Goal: Task Accomplishment & Management: Complete application form

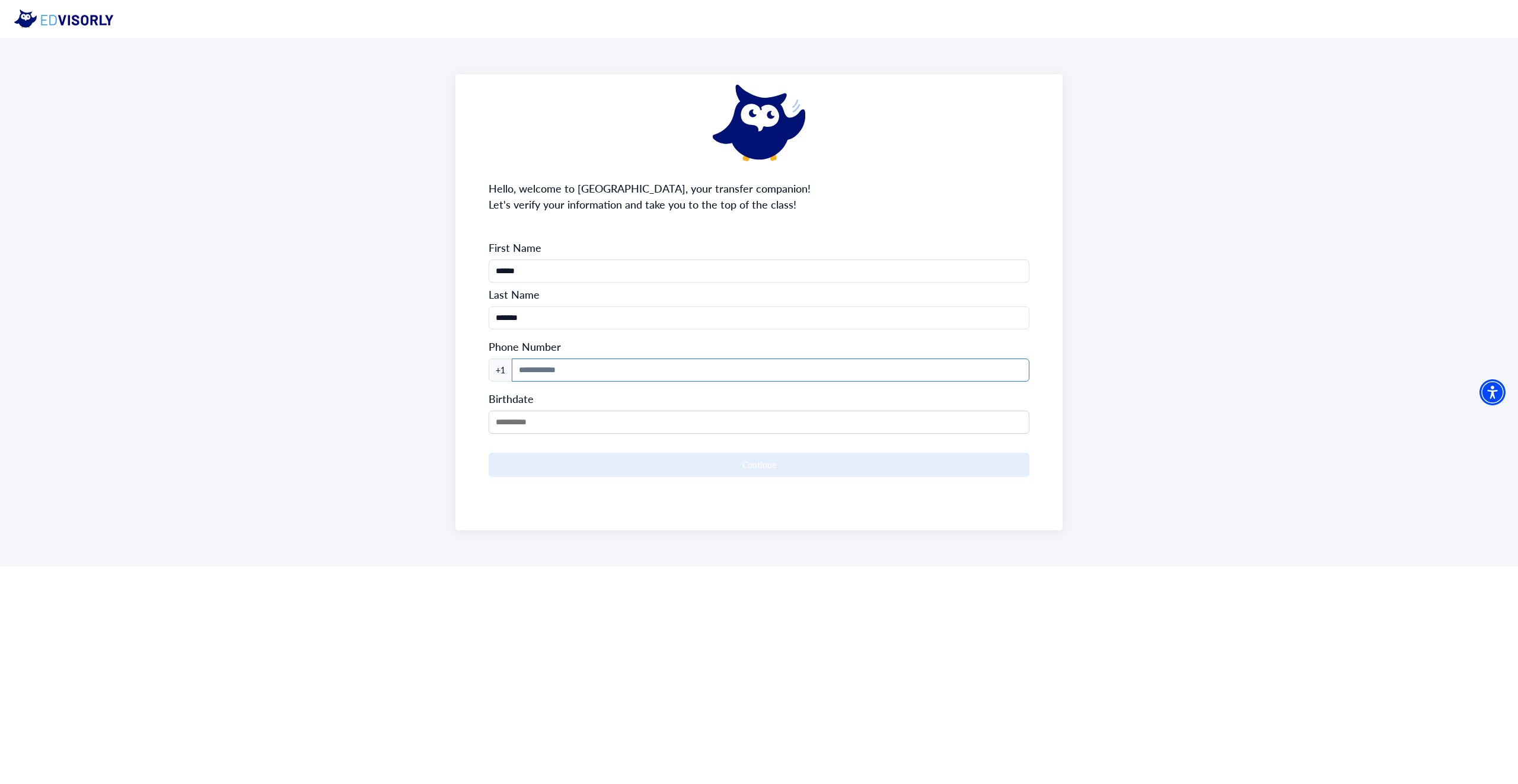
click at [585, 370] on input at bounding box center [770, 369] width 518 height 23
type input "**********"
click at [559, 423] on input "MM/DD/YYYY" at bounding box center [759, 422] width 541 height 23
click at [583, 448] on div "[DATE]" at bounding box center [560, 451] width 142 height 14
click at [501, 447] on span "Previous Month" at bounding box center [501, 449] width 0 height 18
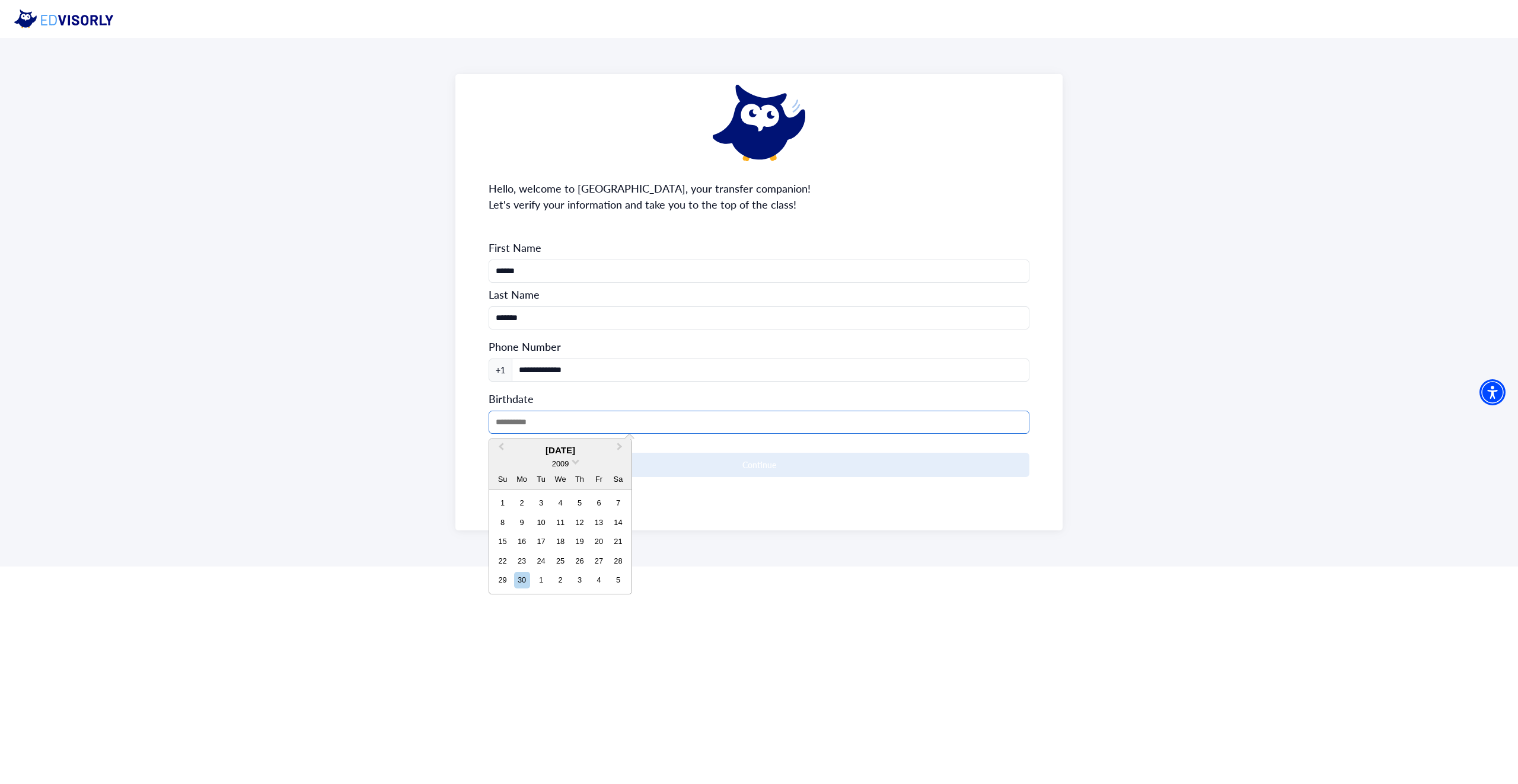
click at [508, 423] on input "MM/DD/YYYY" at bounding box center [759, 422] width 541 height 23
click at [501, 448] on span "Previous Month" at bounding box center [501, 449] width 0 height 18
click at [565, 458] on div "2009" at bounding box center [560, 464] width 18 height 13
click at [569, 478] on div "2008" at bounding box center [560, 476] width 70 height 12
click at [554, 521] on div "8" at bounding box center [559, 523] width 16 height 16
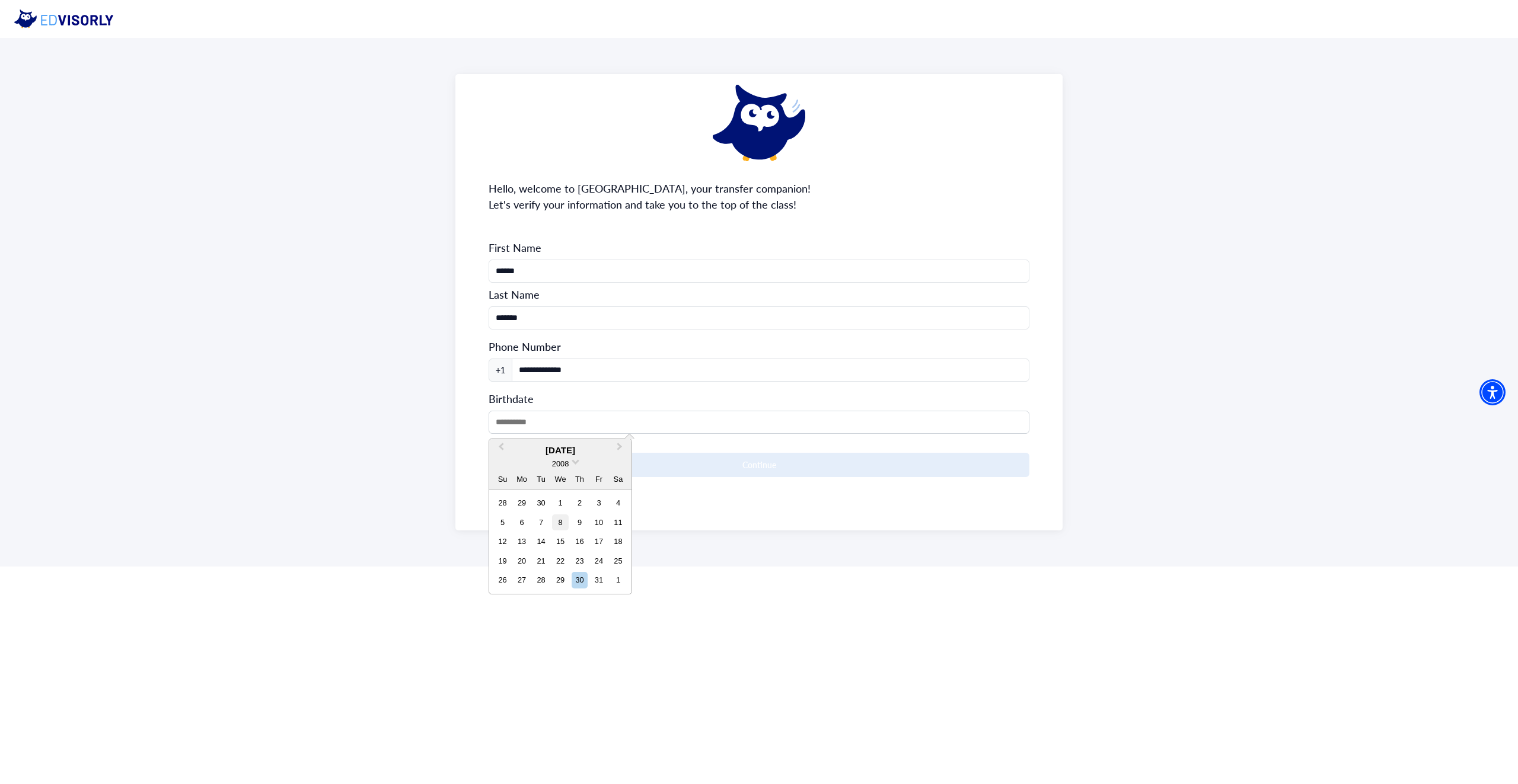
type input "**********"
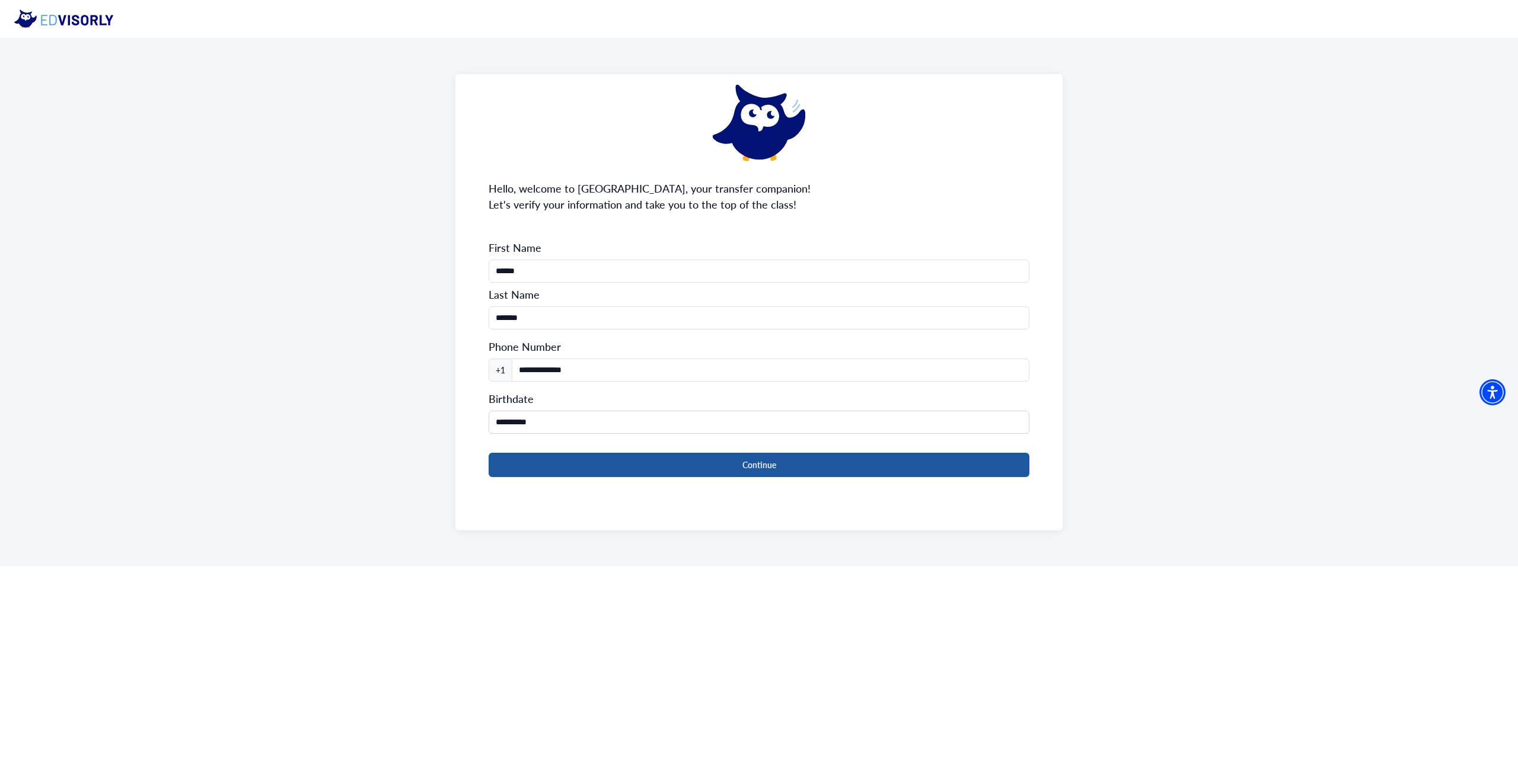
click at [590, 456] on button "Continue" at bounding box center [759, 465] width 541 height 25
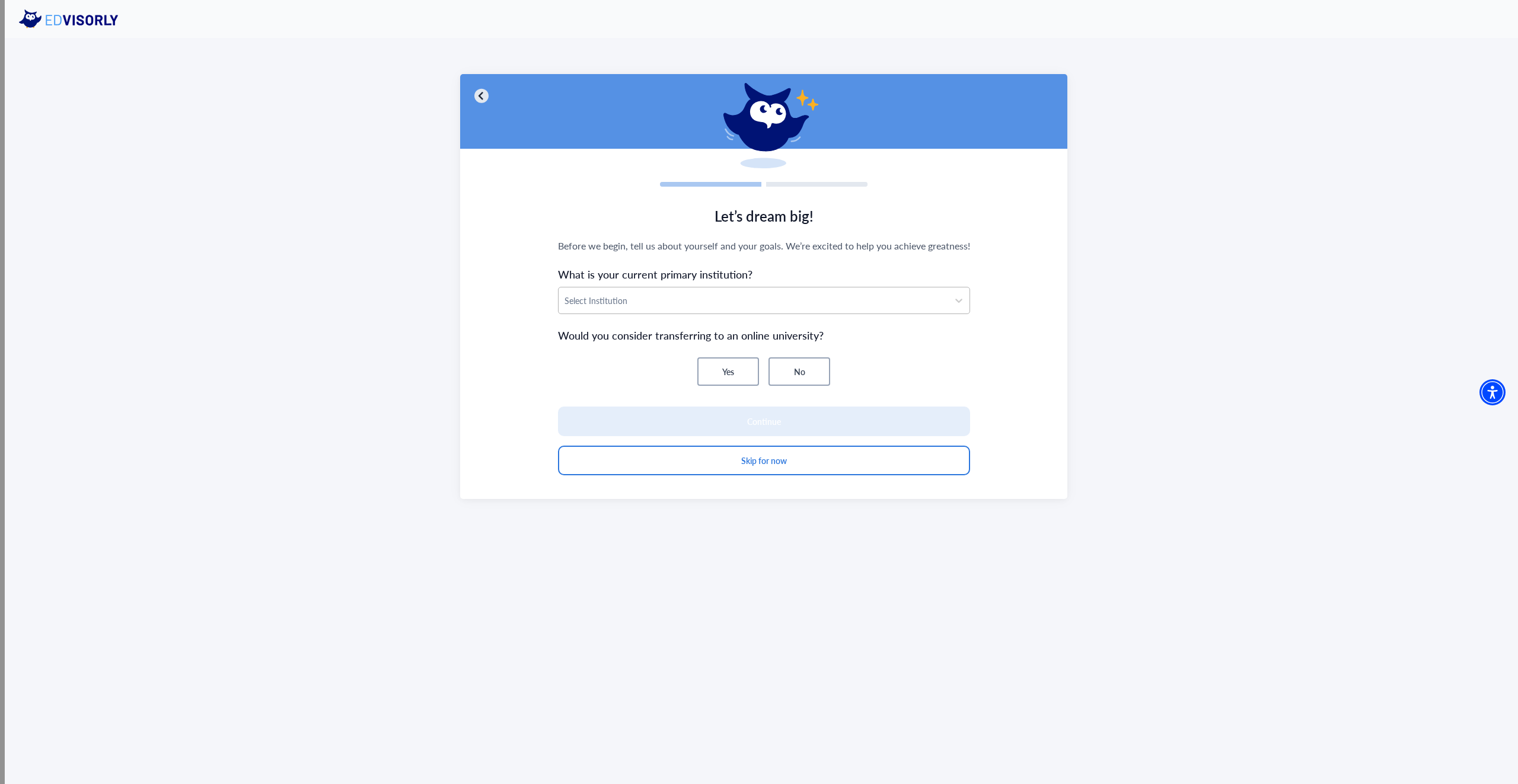
click at [663, 304] on div at bounding box center [753, 300] width 378 height 14
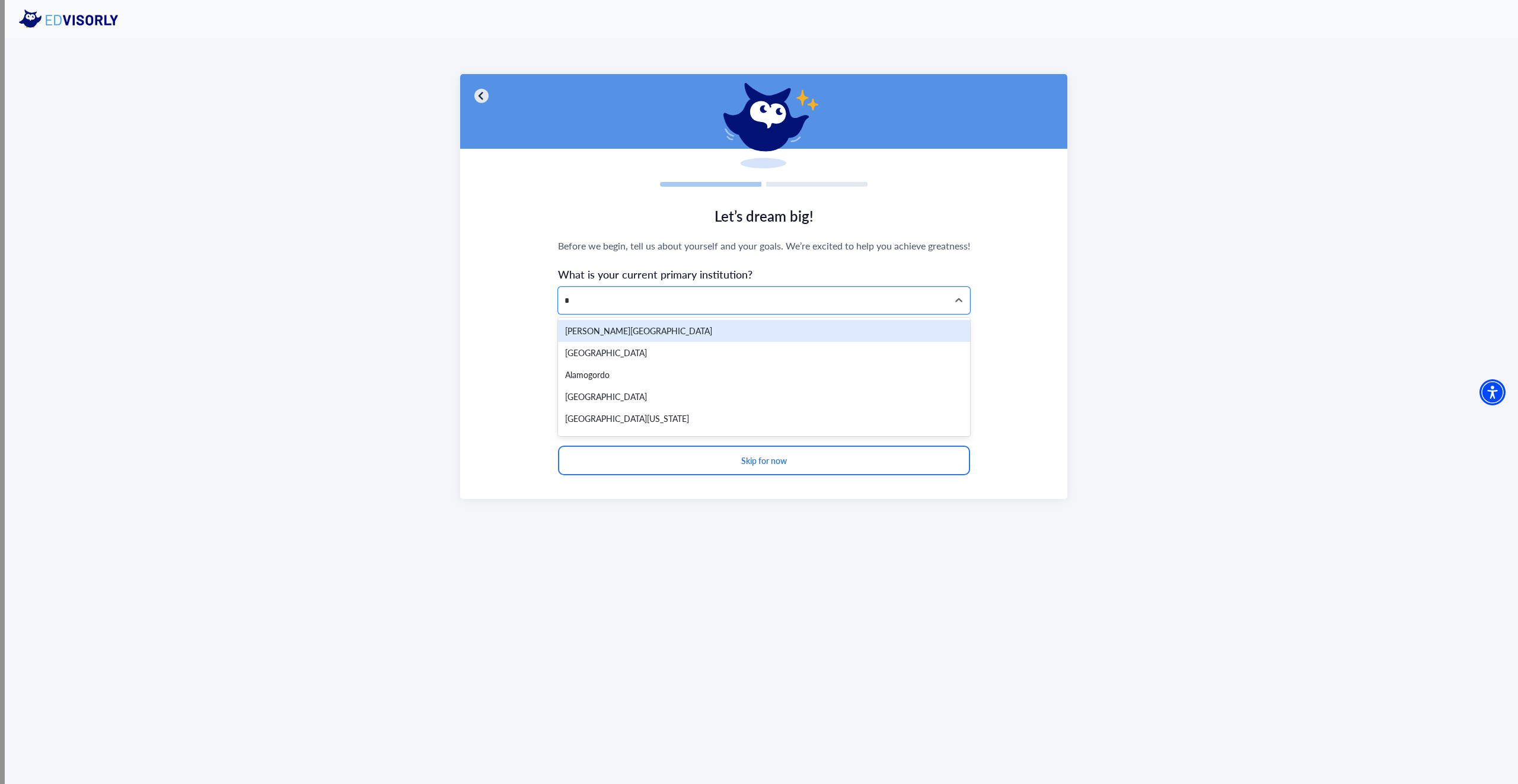
type input "**"
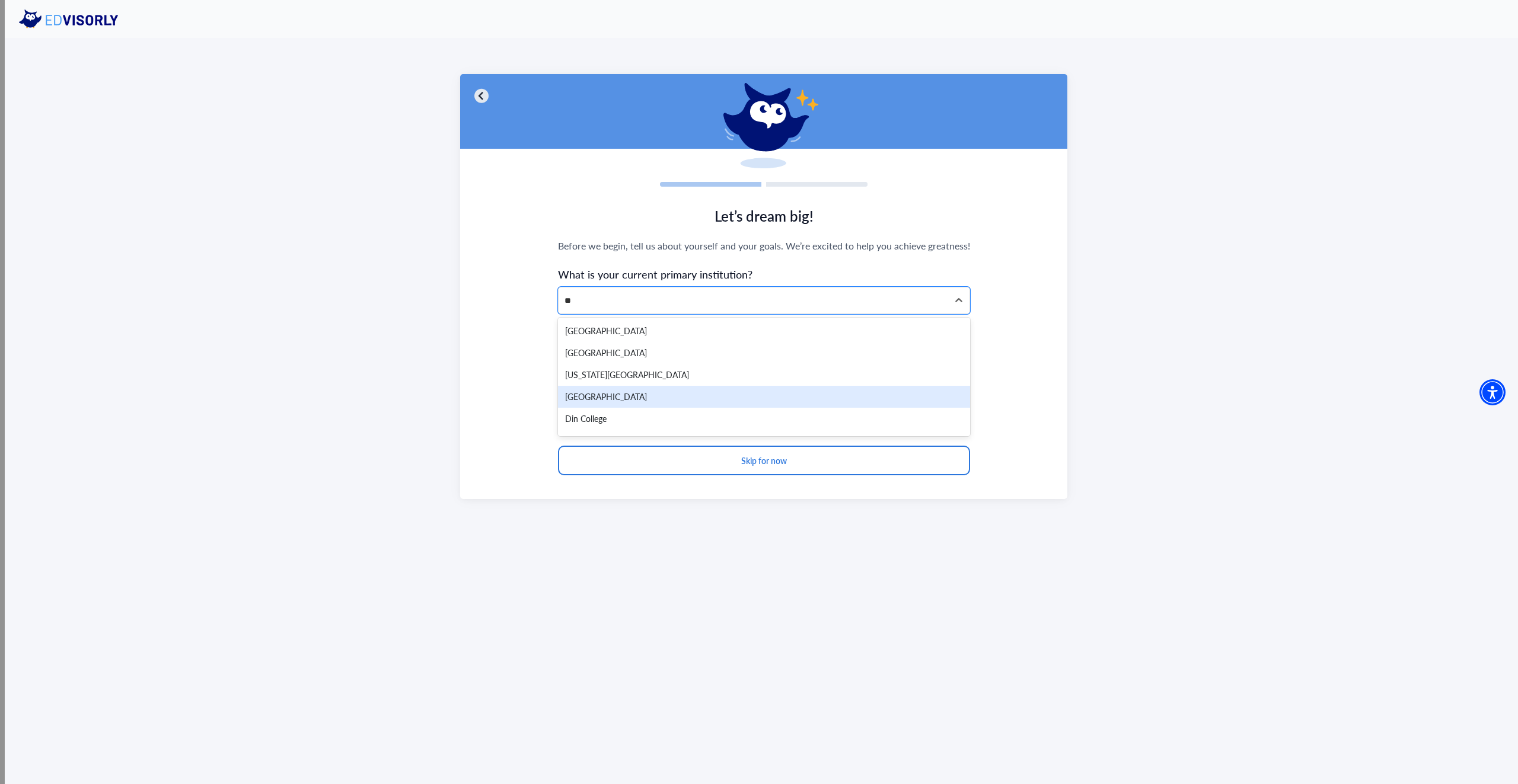
click at [680, 400] on div "[GEOGRAPHIC_DATA]" at bounding box center [764, 397] width 412 height 22
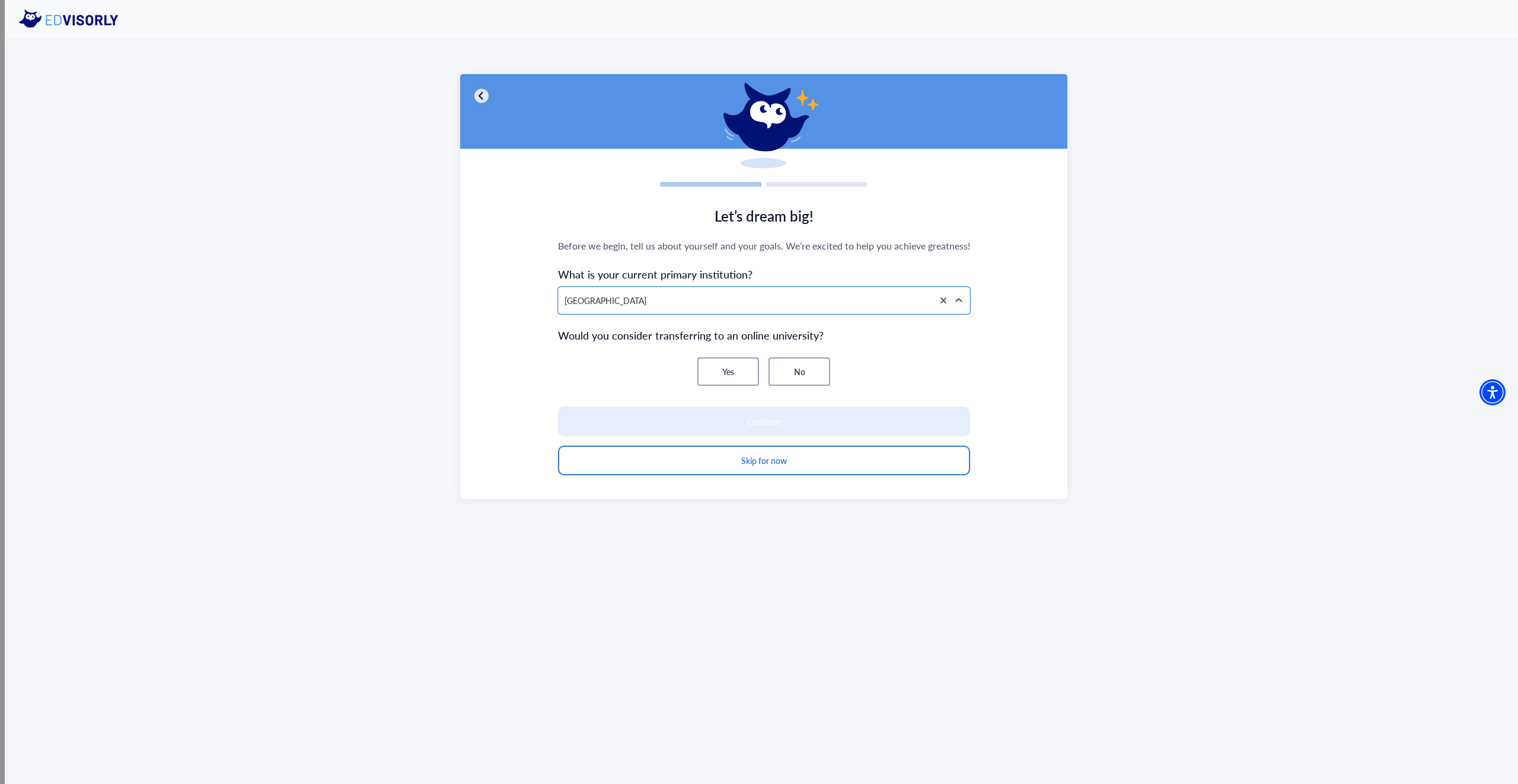
click at [811, 370] on button "No" at bounding box center [799, 371] width 61 height 28
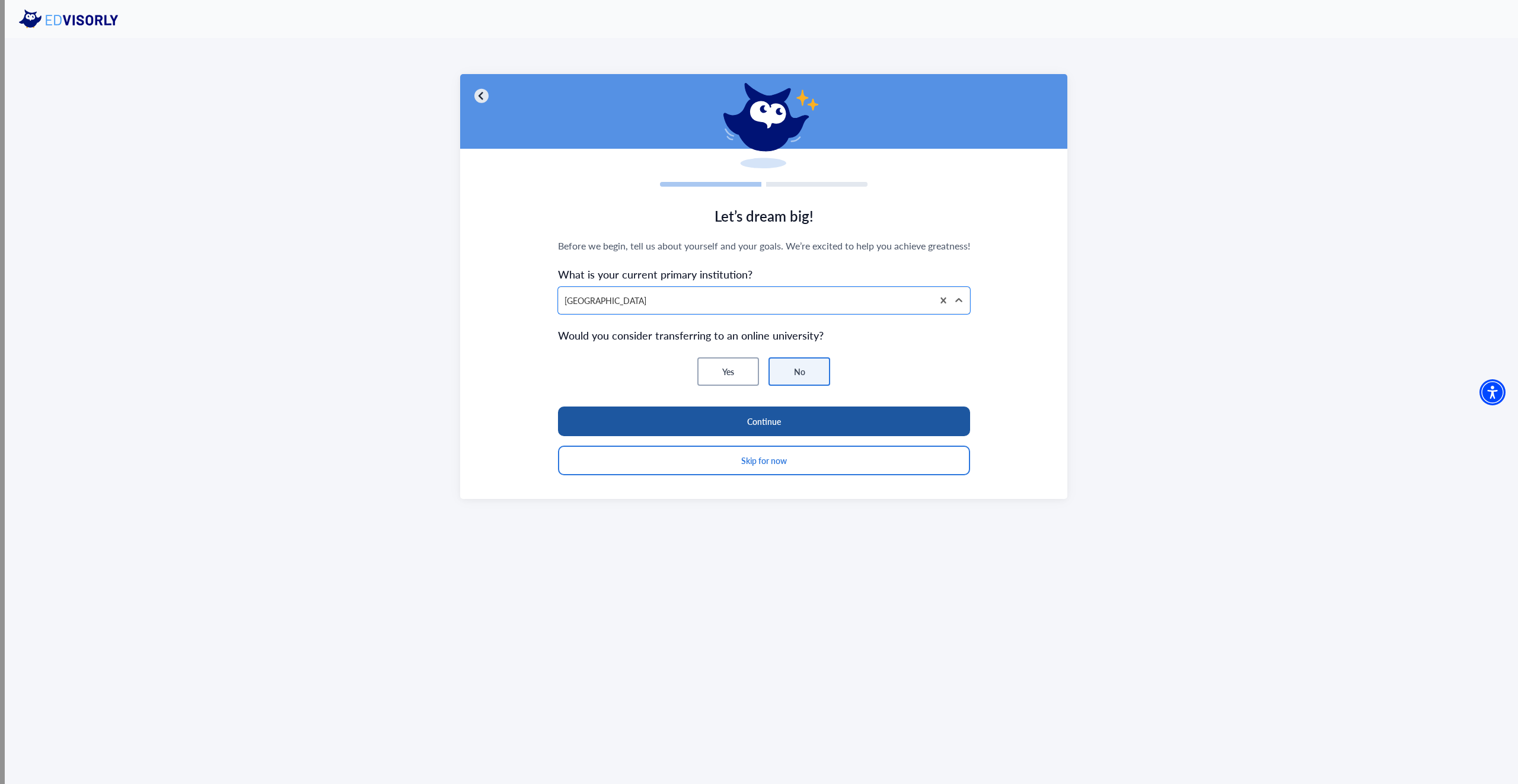
click at [810, 414] on button "Continue" at bounding box center [764, 421] width 412 height 30
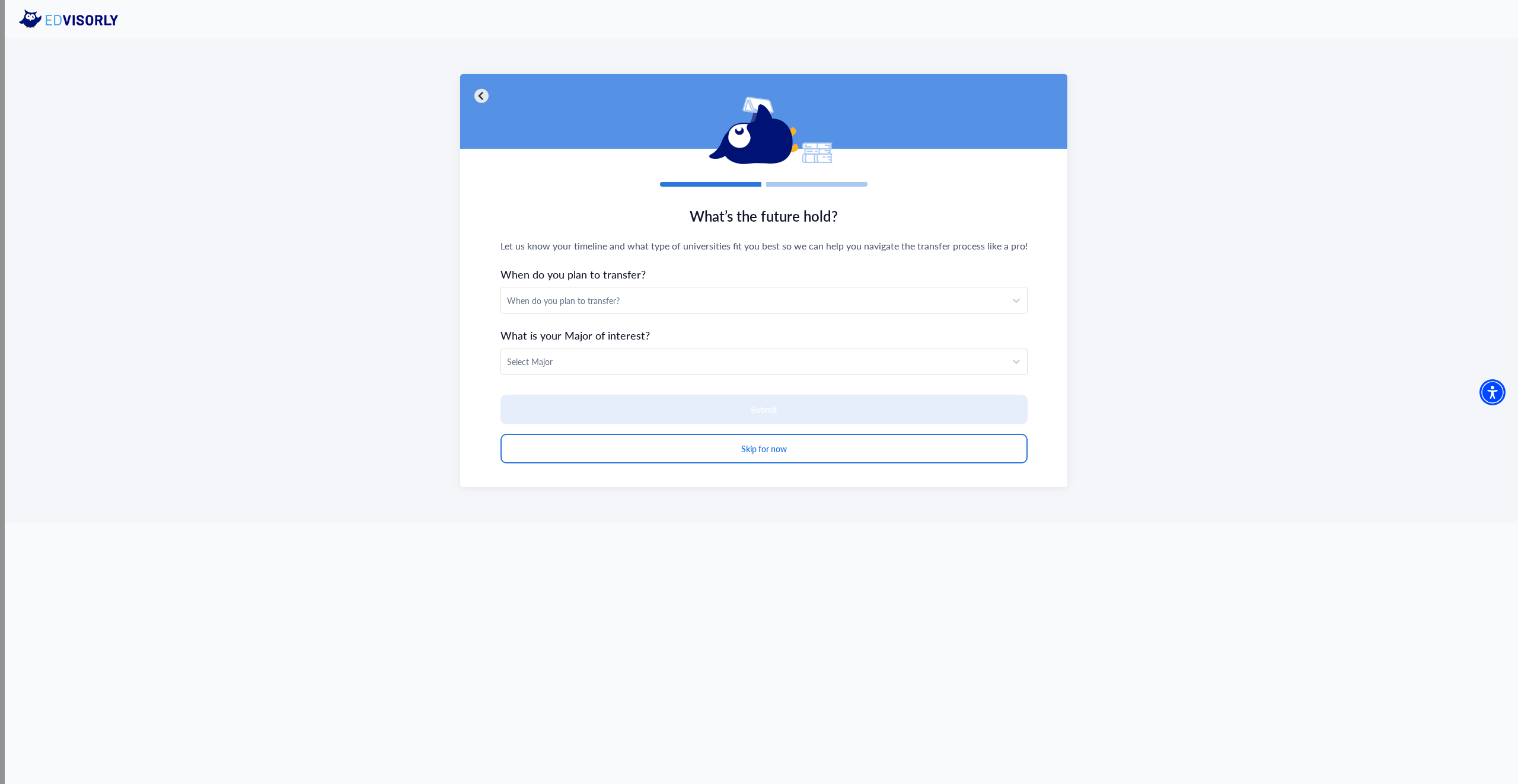
click at [572, 295] on div "When do you plan to transfer?" at bounding box center [753, 300] width 493 height 13
click at [418, 294] on div "What’s the future hold? Let us know your timeline and what type of universities…" at bounding box center [764, 281] width 1518 height 485
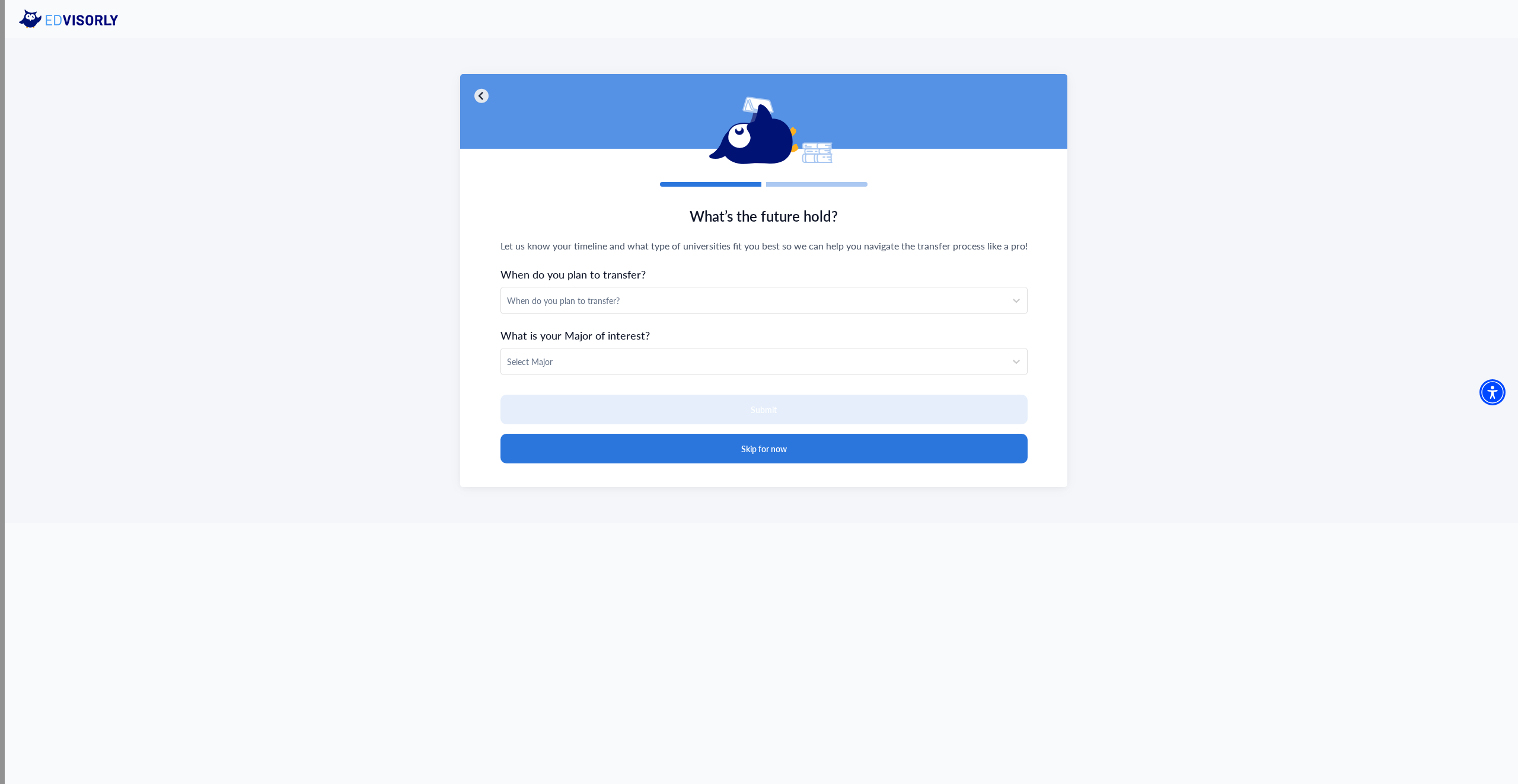
click at [645, 443] on button "Skip for now" at bounding box center [764, 449] width 527 height 30
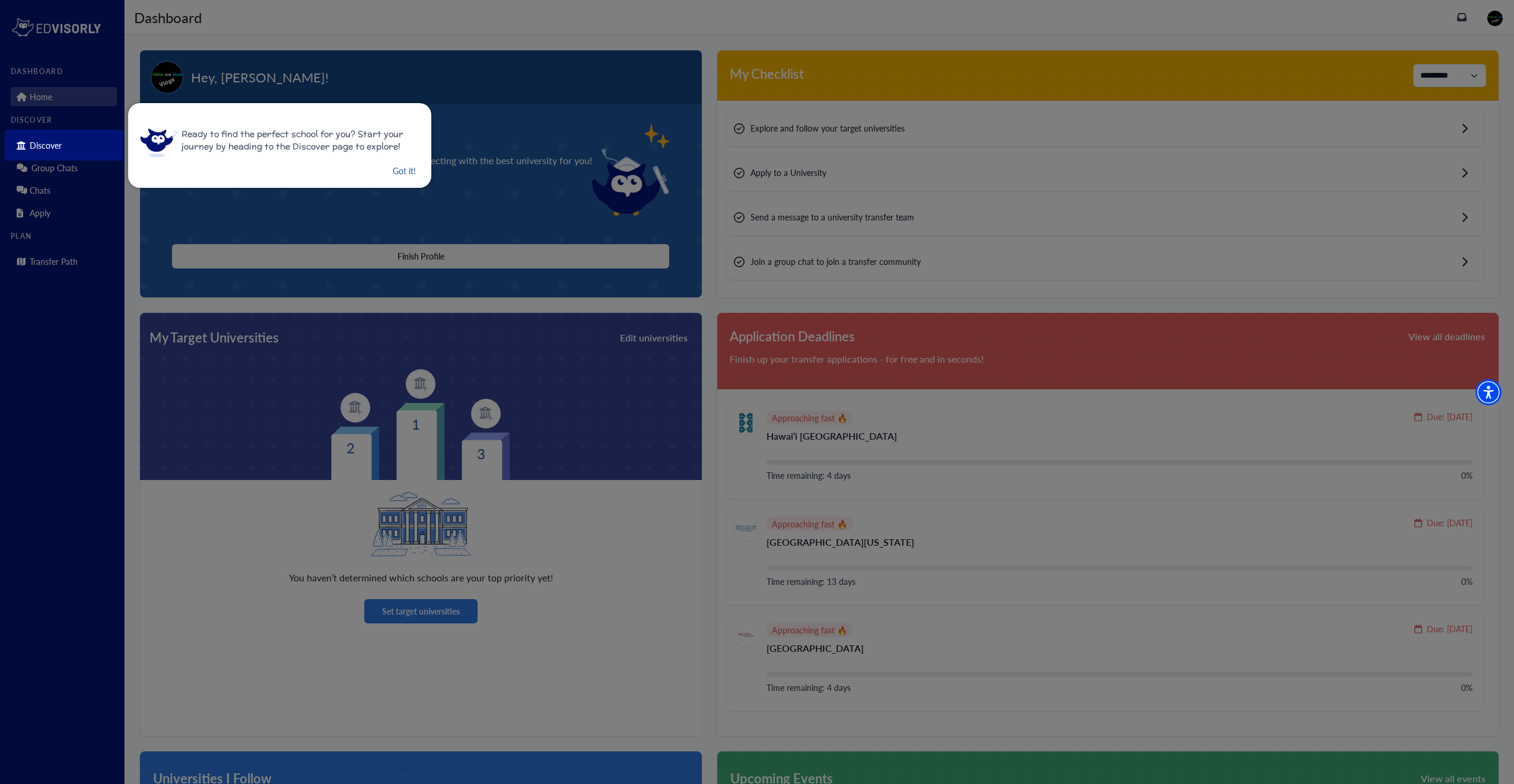
click at [396, 169] on button "Got it!" at bounding box center [404, 170] width 26 height 14
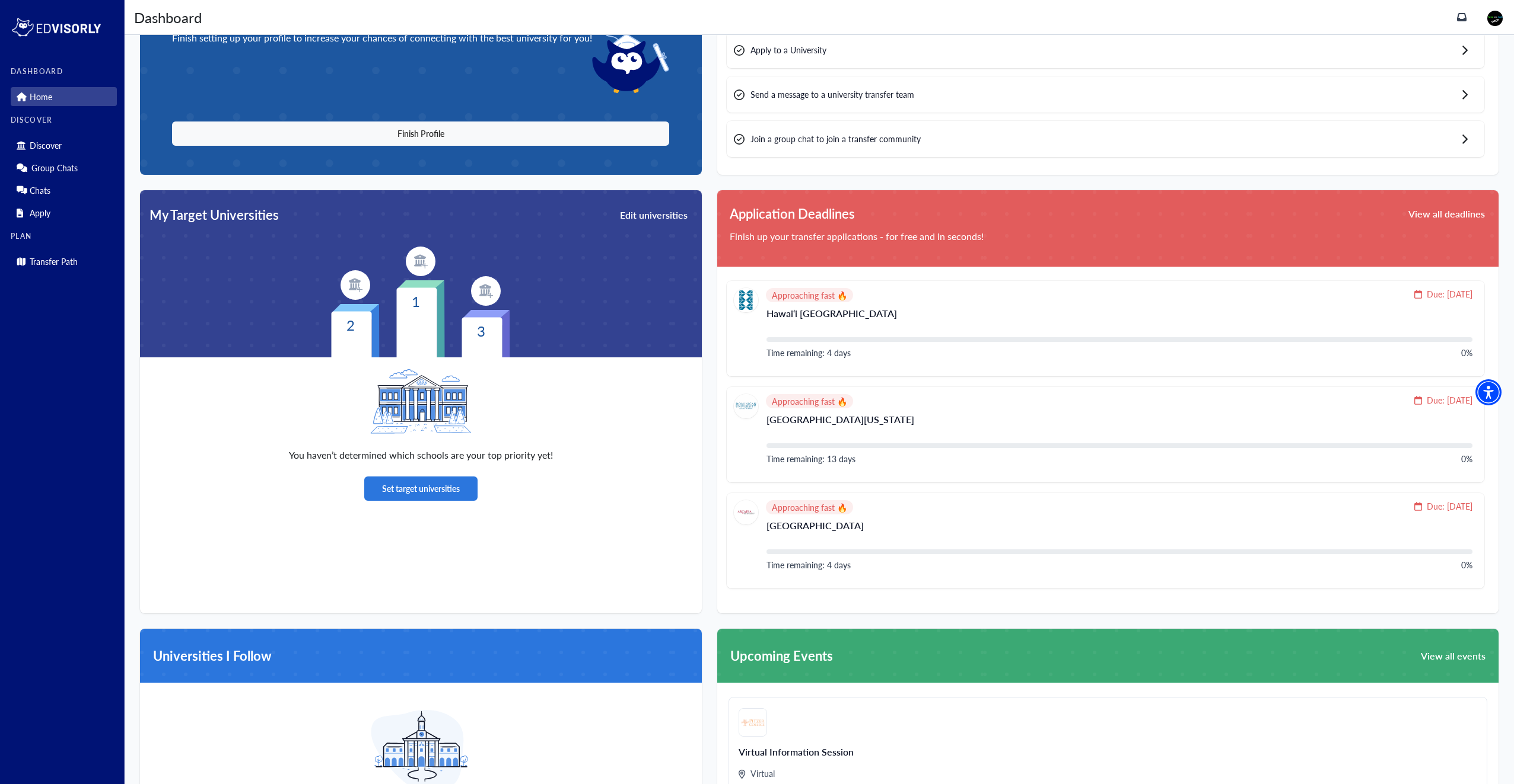
scroll to position [118, 0]
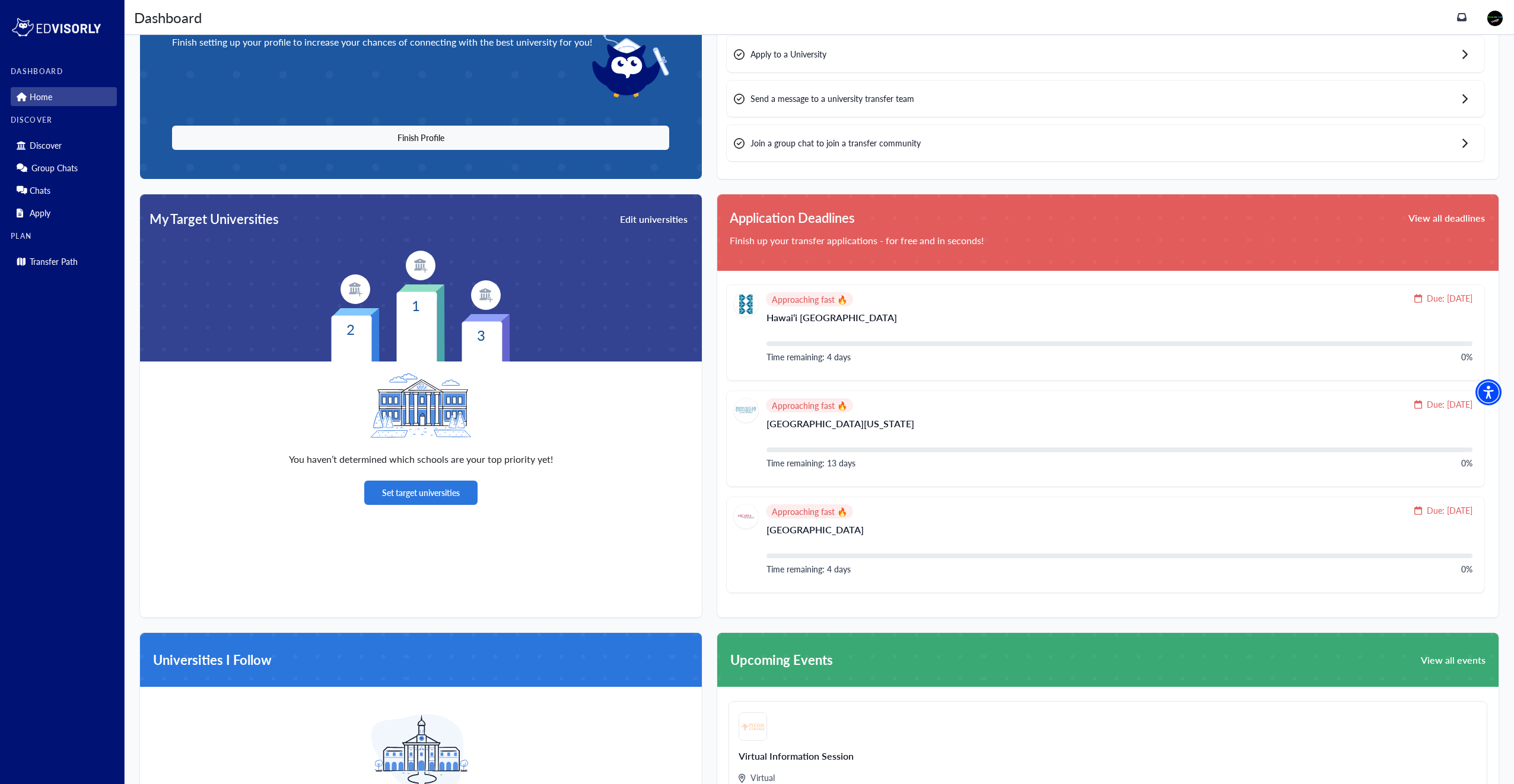
drag, startPoint x: 1445, startPoint y: 216, endPoint x: 1461, endPoint y: 214, distance: 16.1
click at [1461, 214] on button "View all deadlines" at bounding box center [1446, 217] width 79 height 20
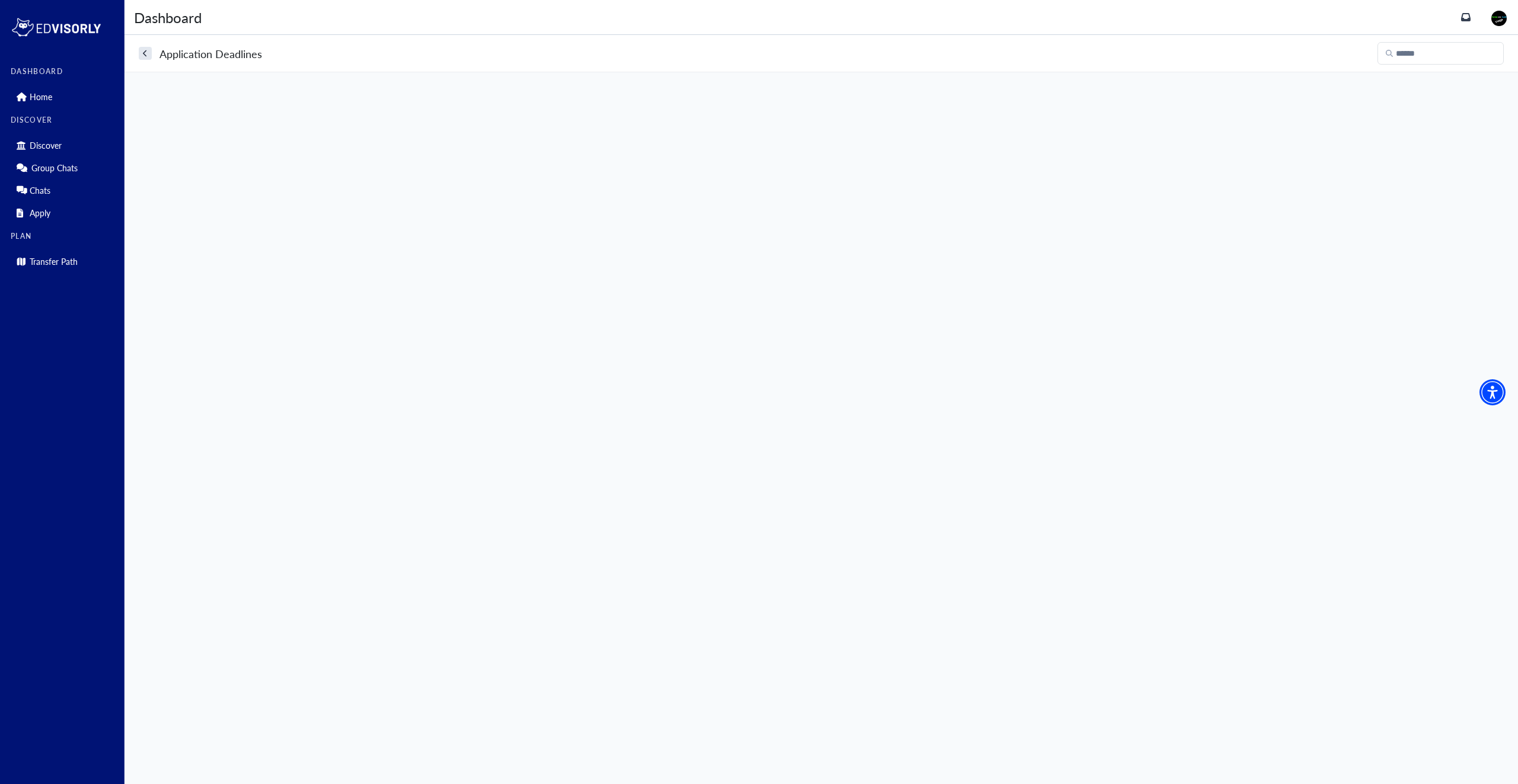
click at [1459, 217] on main "Application Deadlines" at bounding box center [821, 409] width 1394 height 749
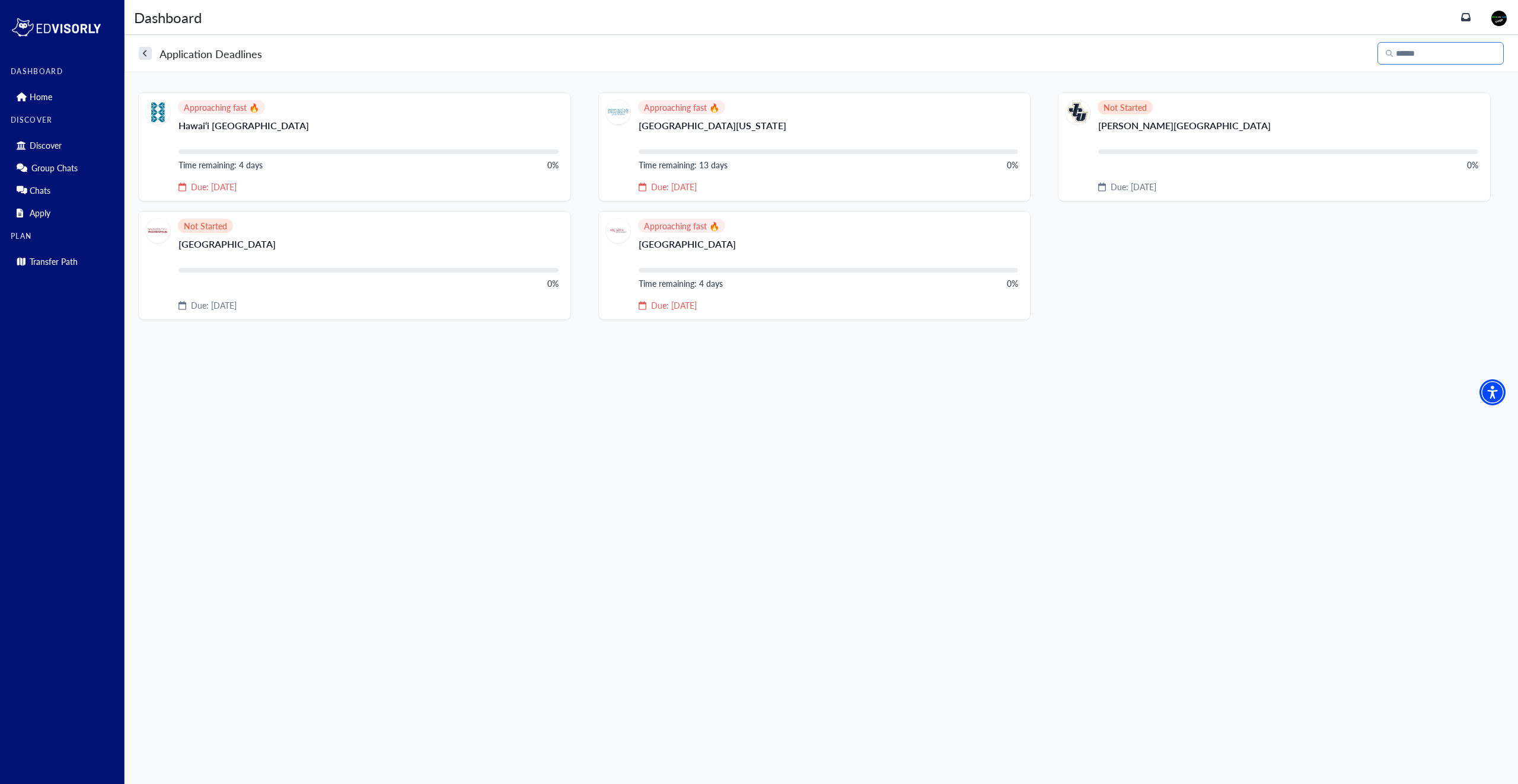
drag, startPoint x: 1419, startPoint y: 58, endPoint x: 1427, endPoint y: 61, distance: 8.5
click at [1423, 60] on input "Search" at bounding box center [1441, 53] width 126 height 22
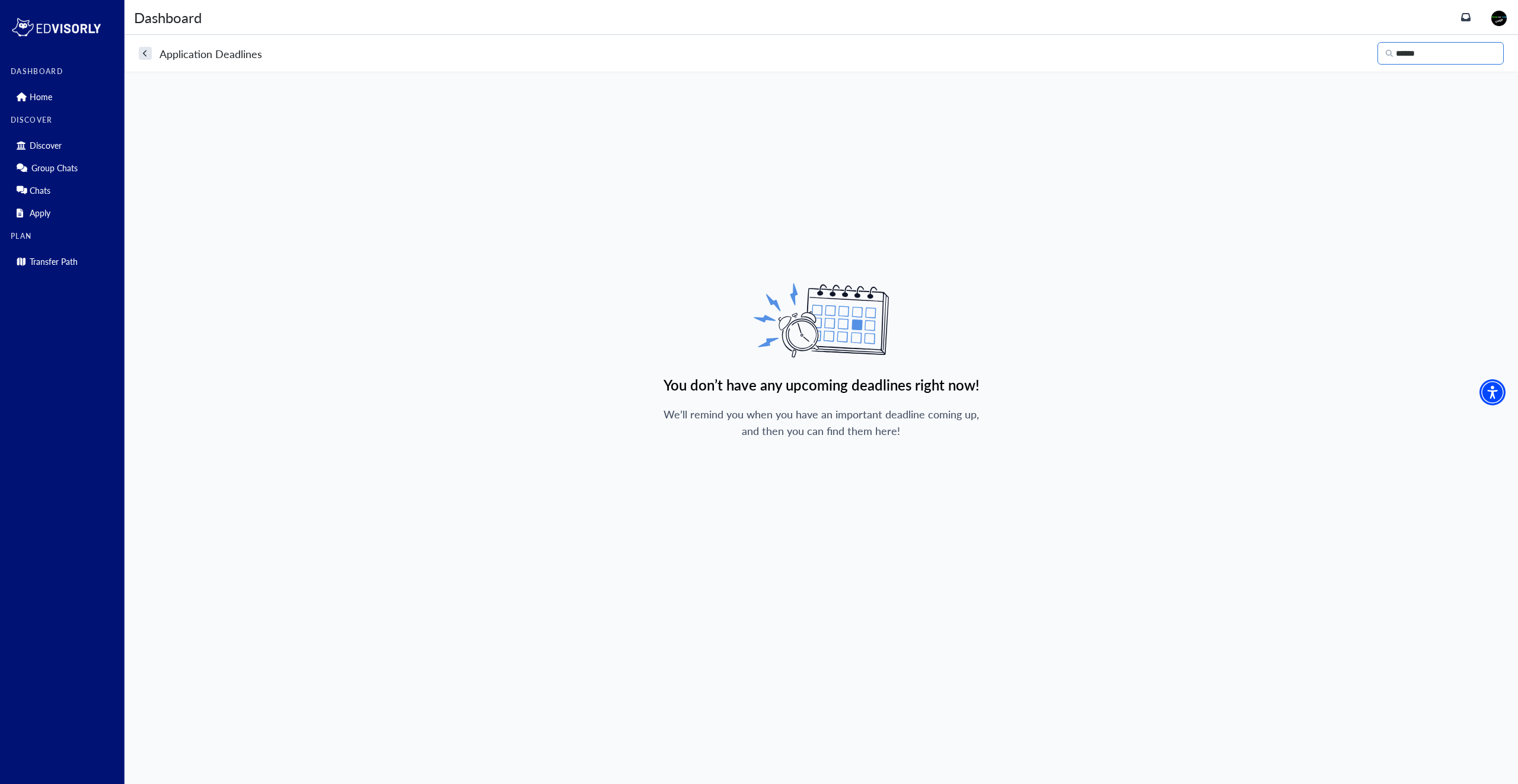
type input "******"
click at [153, 49] on div "Application Deadlines" at bounding box center [200, 54] width 123 height 16
click at [146, 54] on icon "search" at bounding box center [146, 54] width 5 height 8
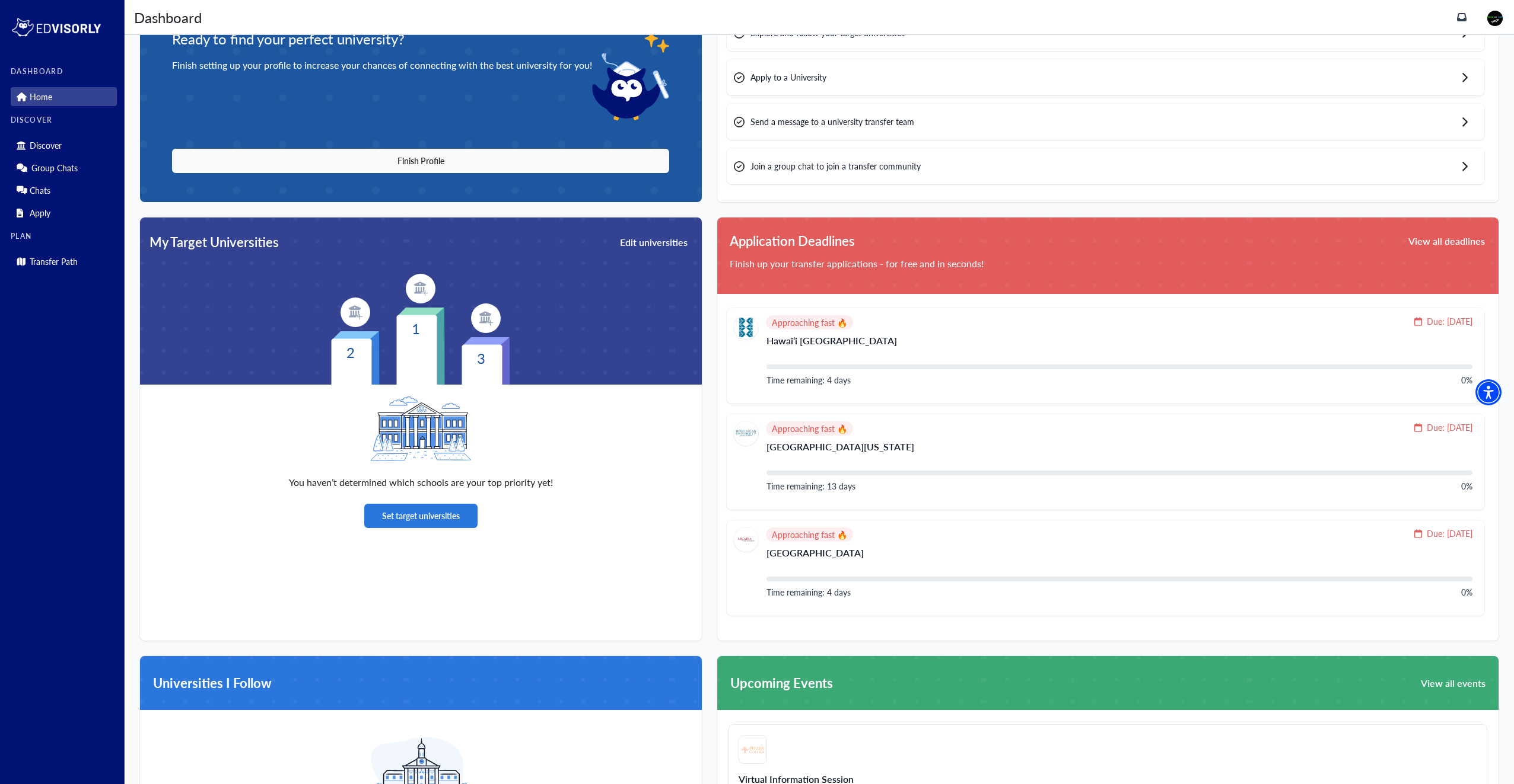
scroll to position [178, 0]
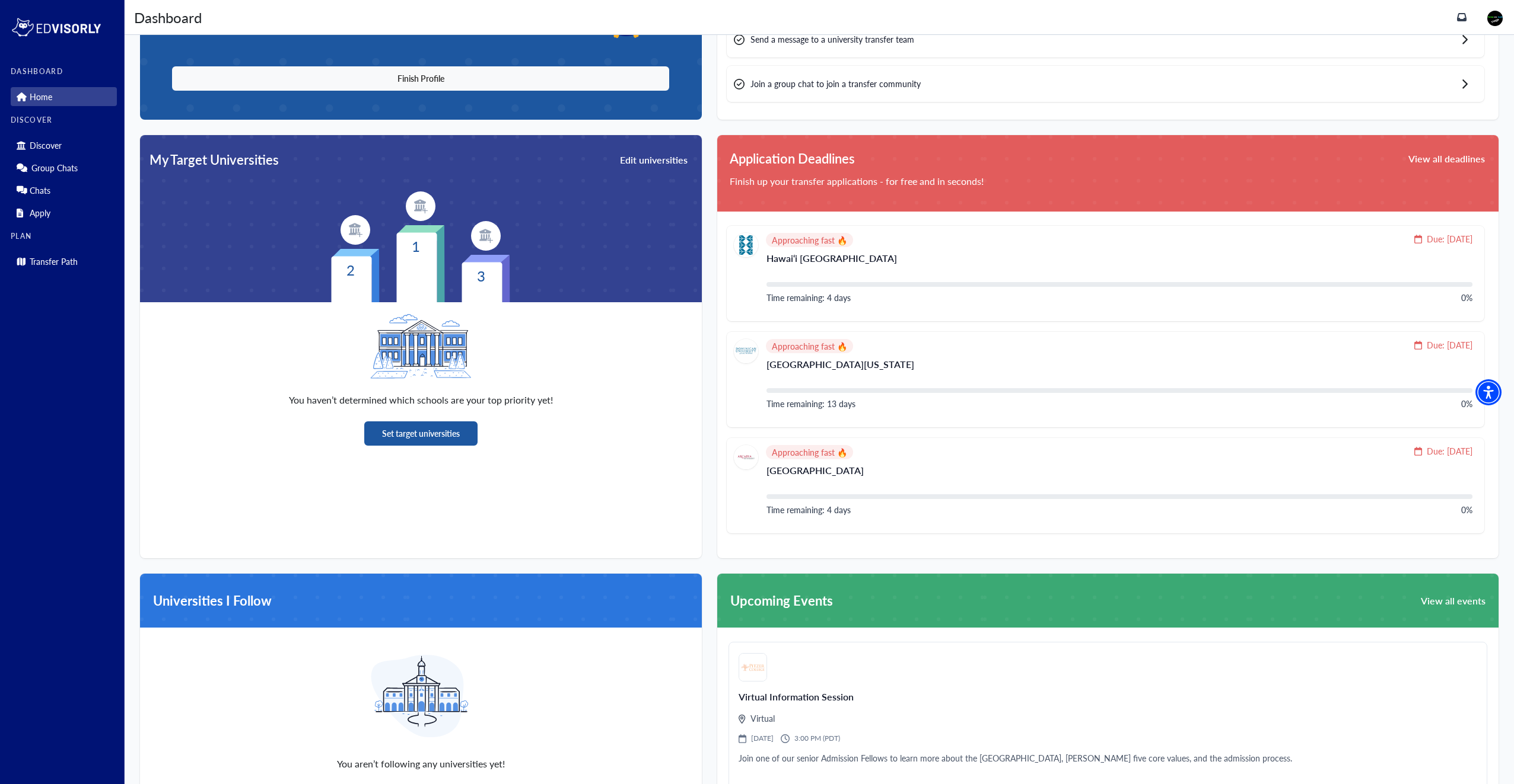
click at [427, 426] on button "Set target universities" at bounding box center [421, 433] width 113 height 25
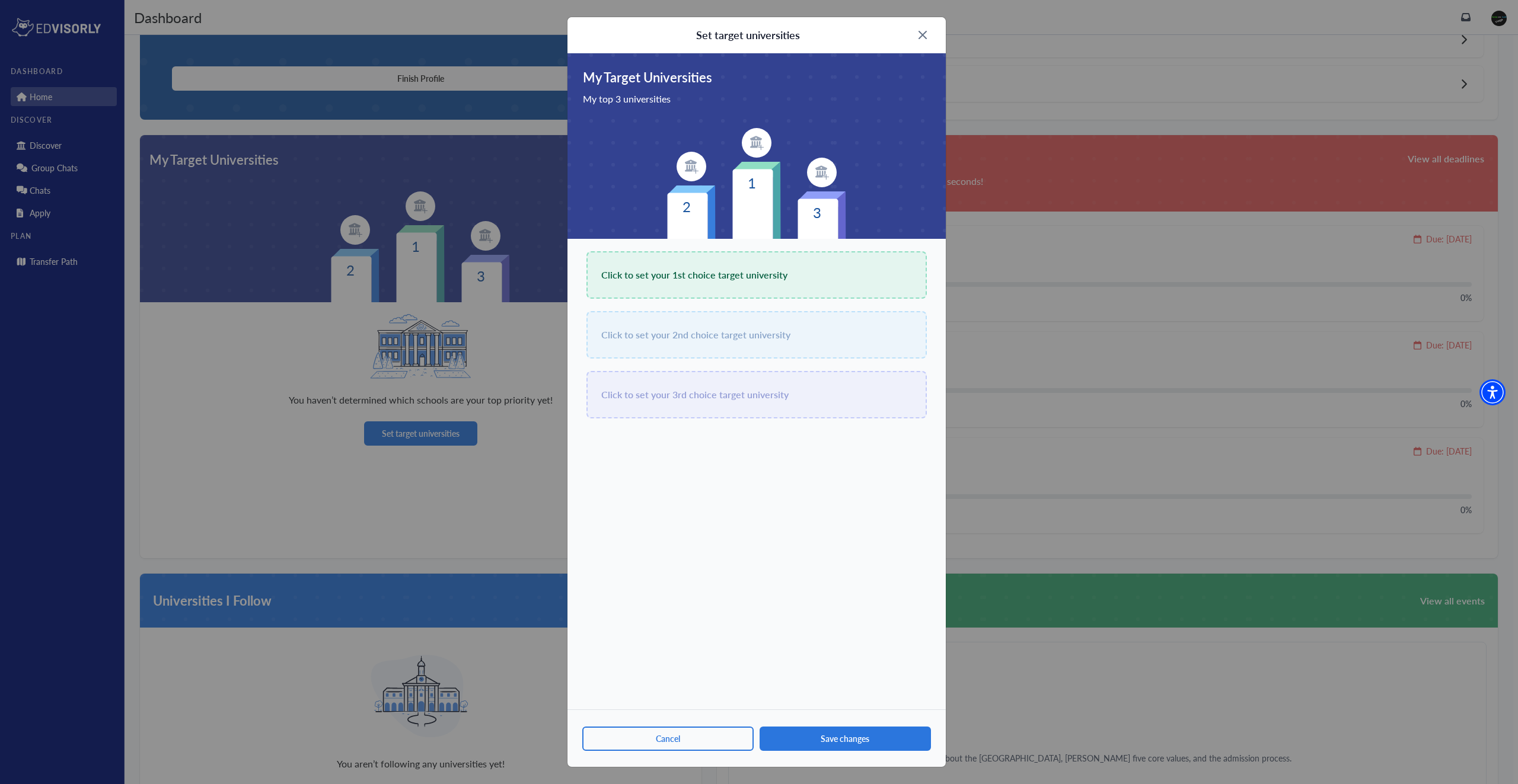
click at [729, 282] on span "Click to set your 1st choice target university" at bounding box center [694, 275] width 186 height 17
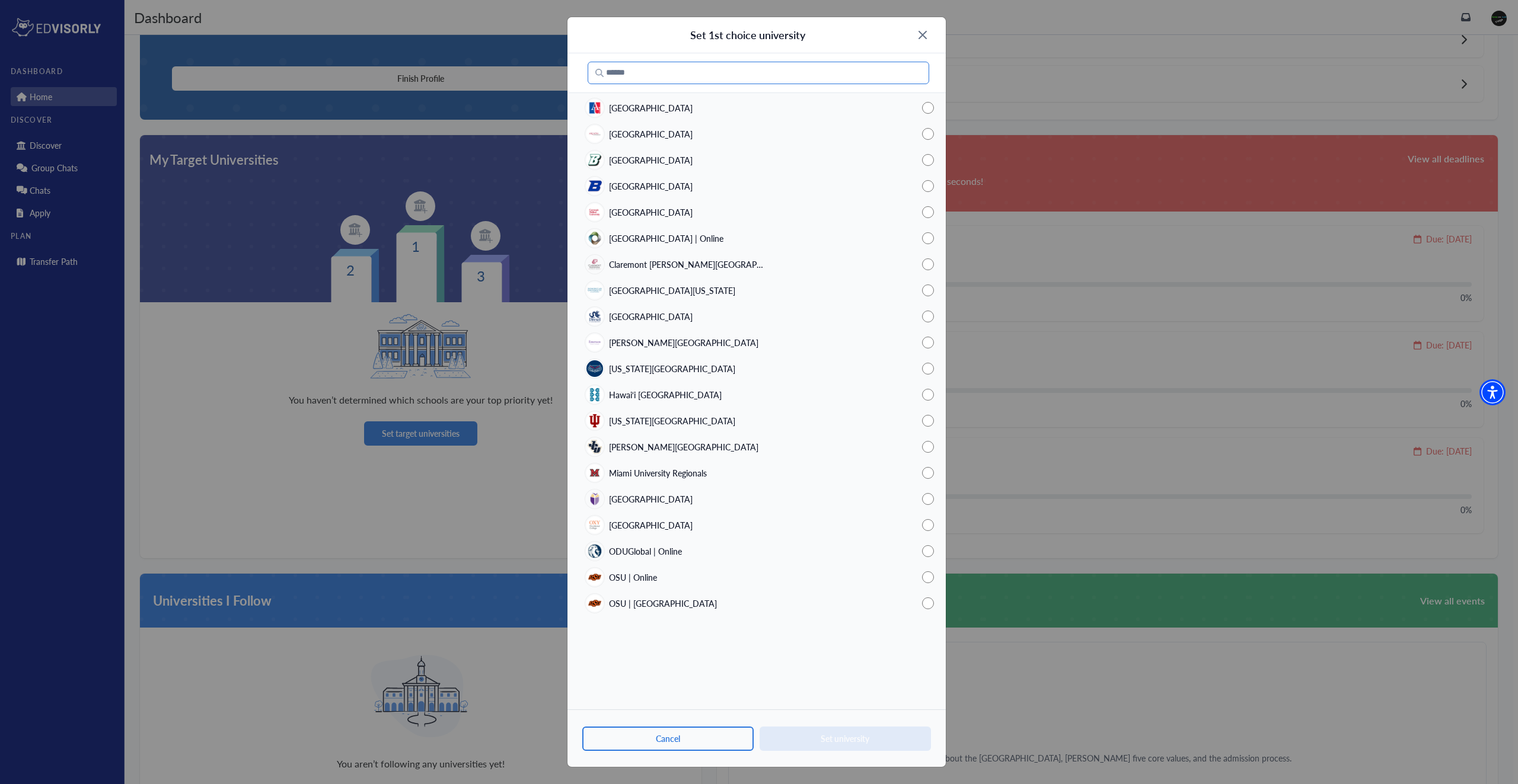
click at [641, 81] on input "Search" at bounding box center [758, 72] width 341 height 22
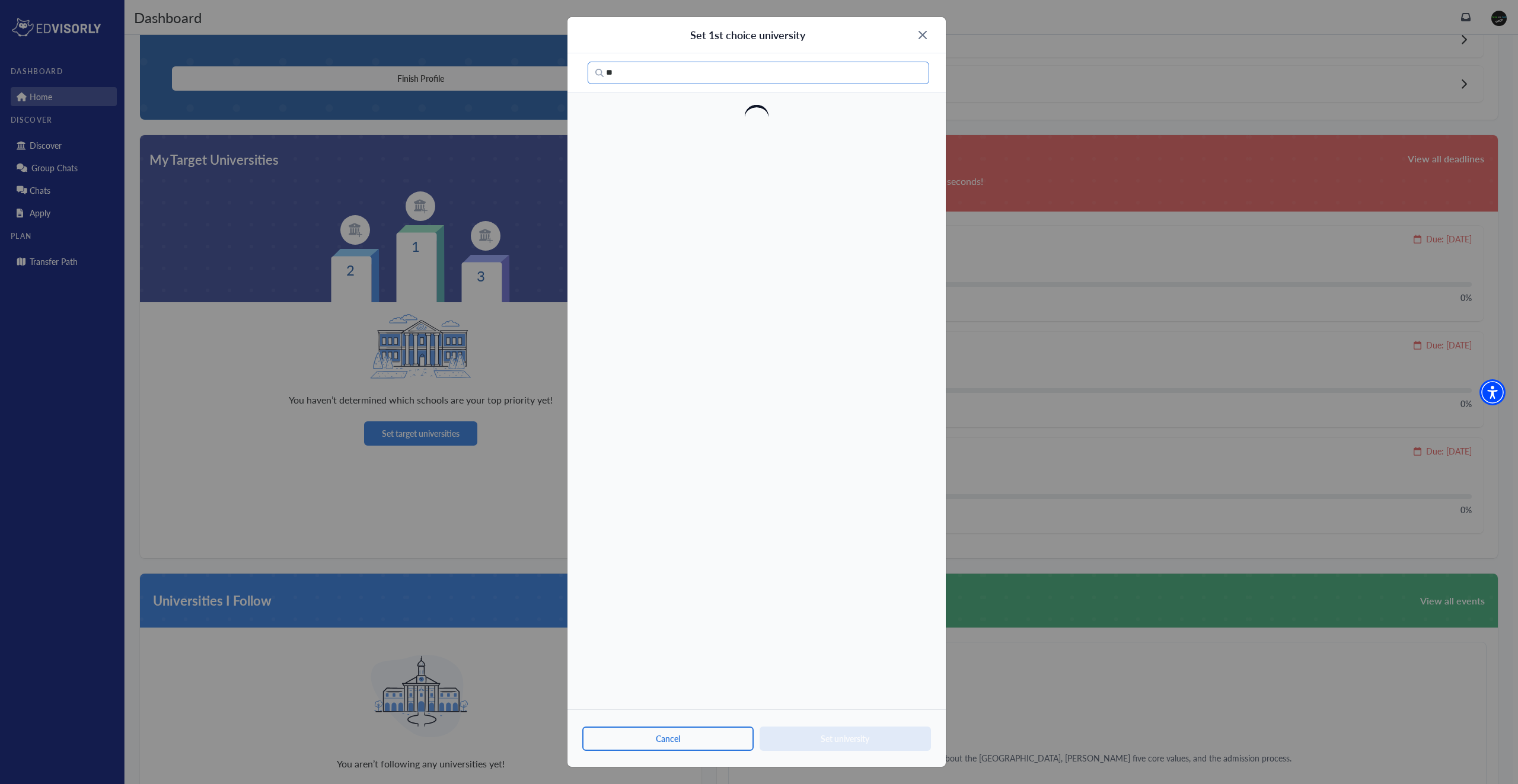
type input "*"
type input "*********"
click at [704, 745] on button "Cancel" at bounding box center [667, 739] width 171 height 25
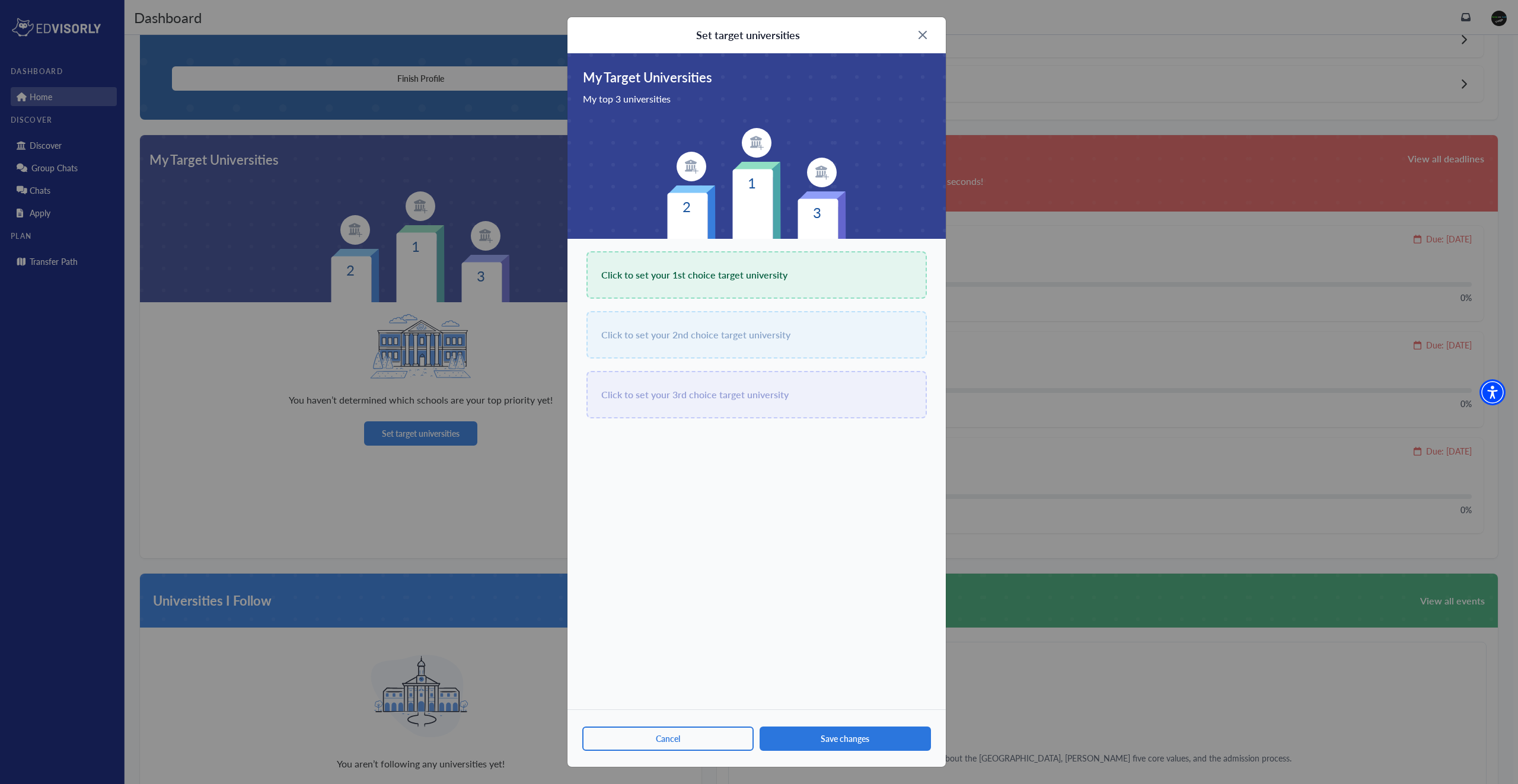
click at [919, 38] on img at bounding box center [923, 35] width 9 height 9
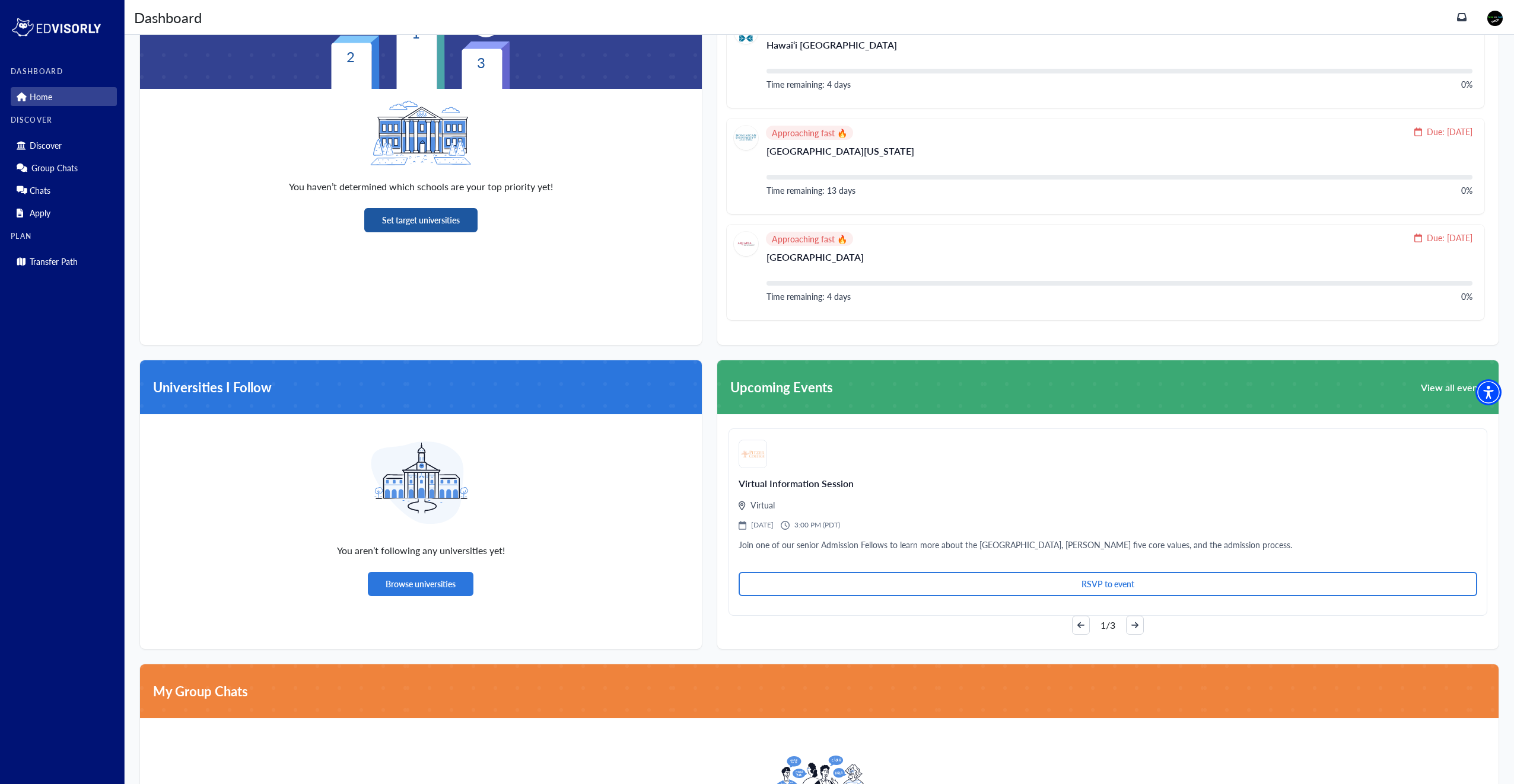
scroll to position [359, 0]
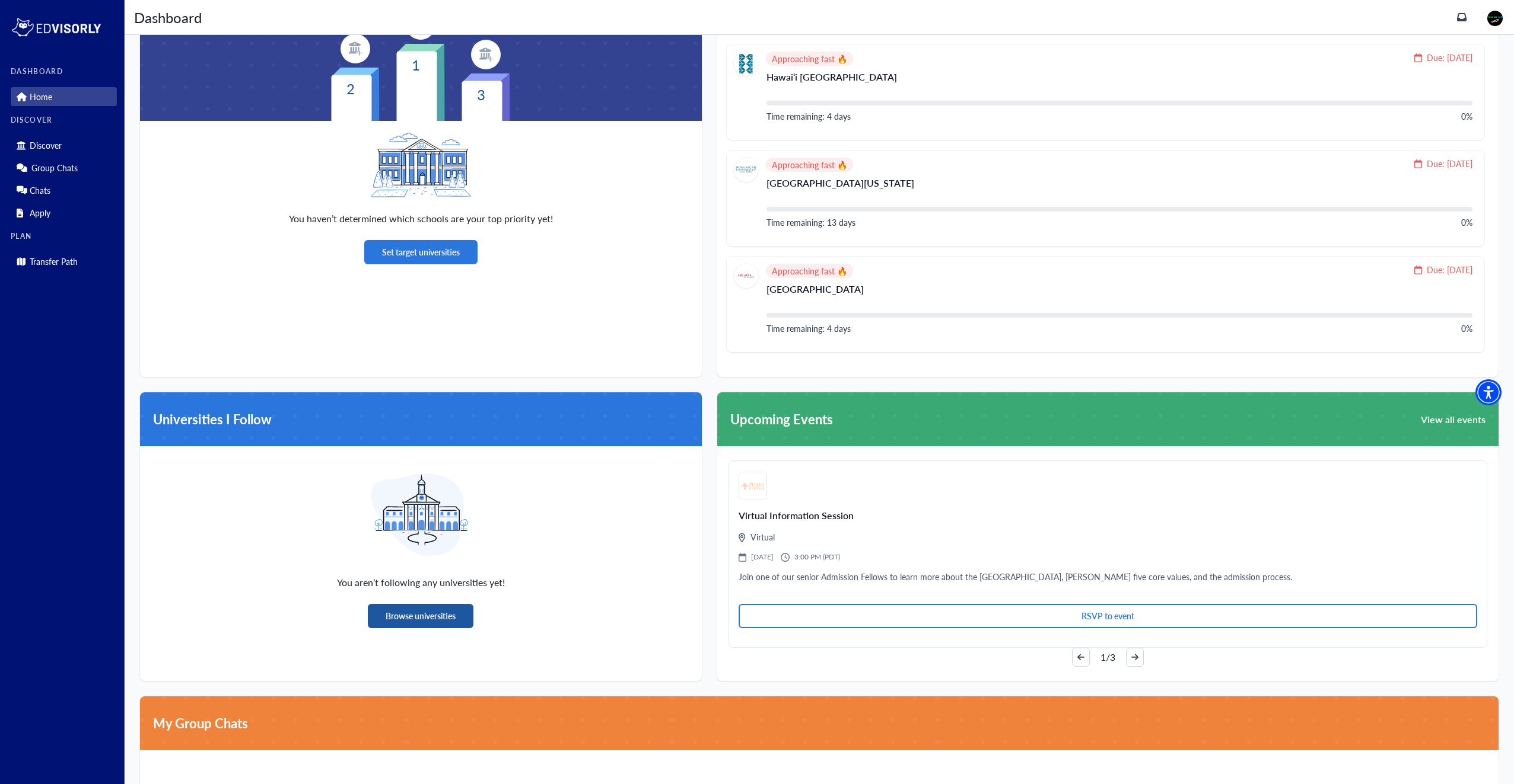
click at [449, 616] on button "Browse universities" at bounding box center [421, 616] width 106 height 25
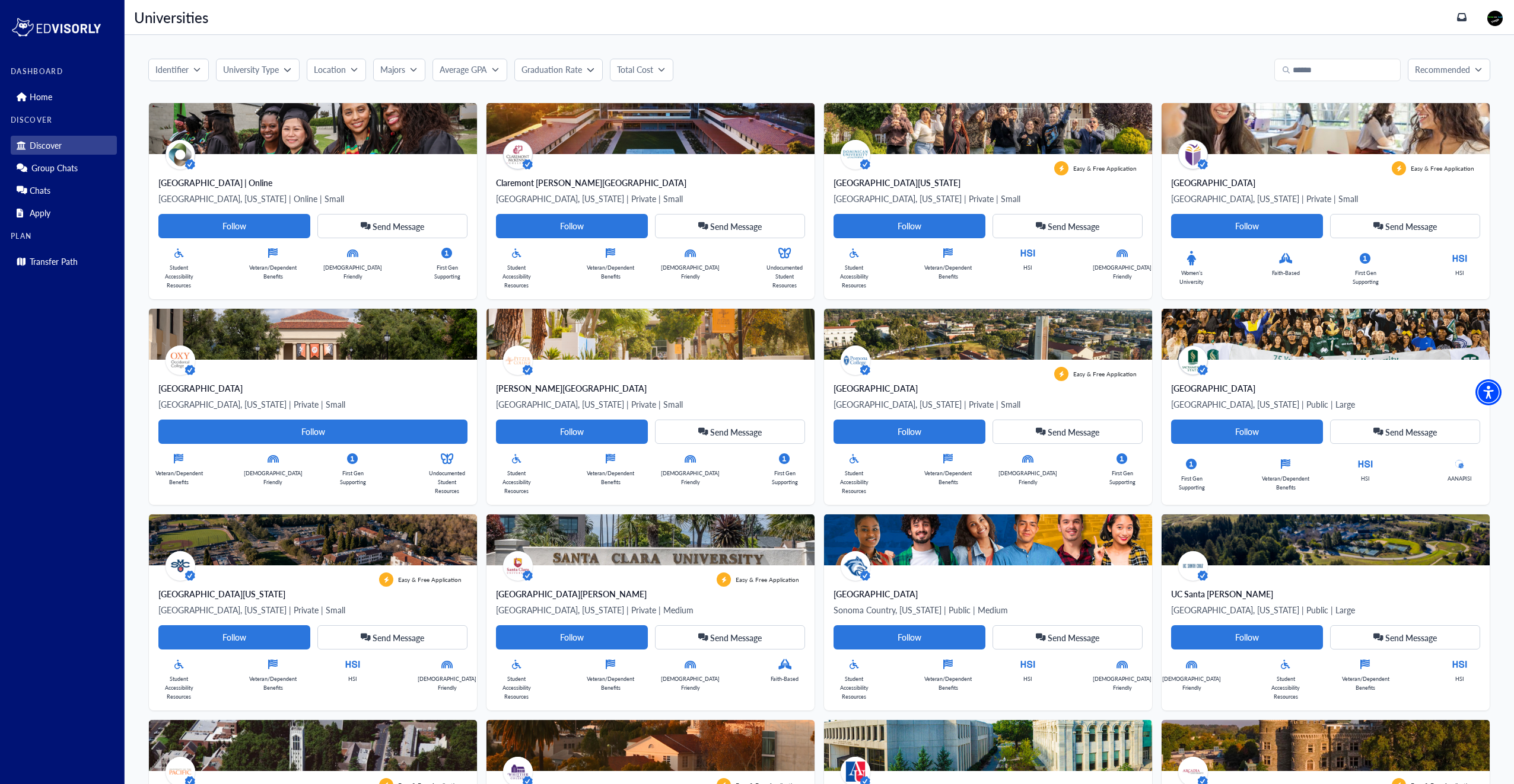
click at [329, 68] on p "Location" at bounding box center [330, 70] width 32 height 13
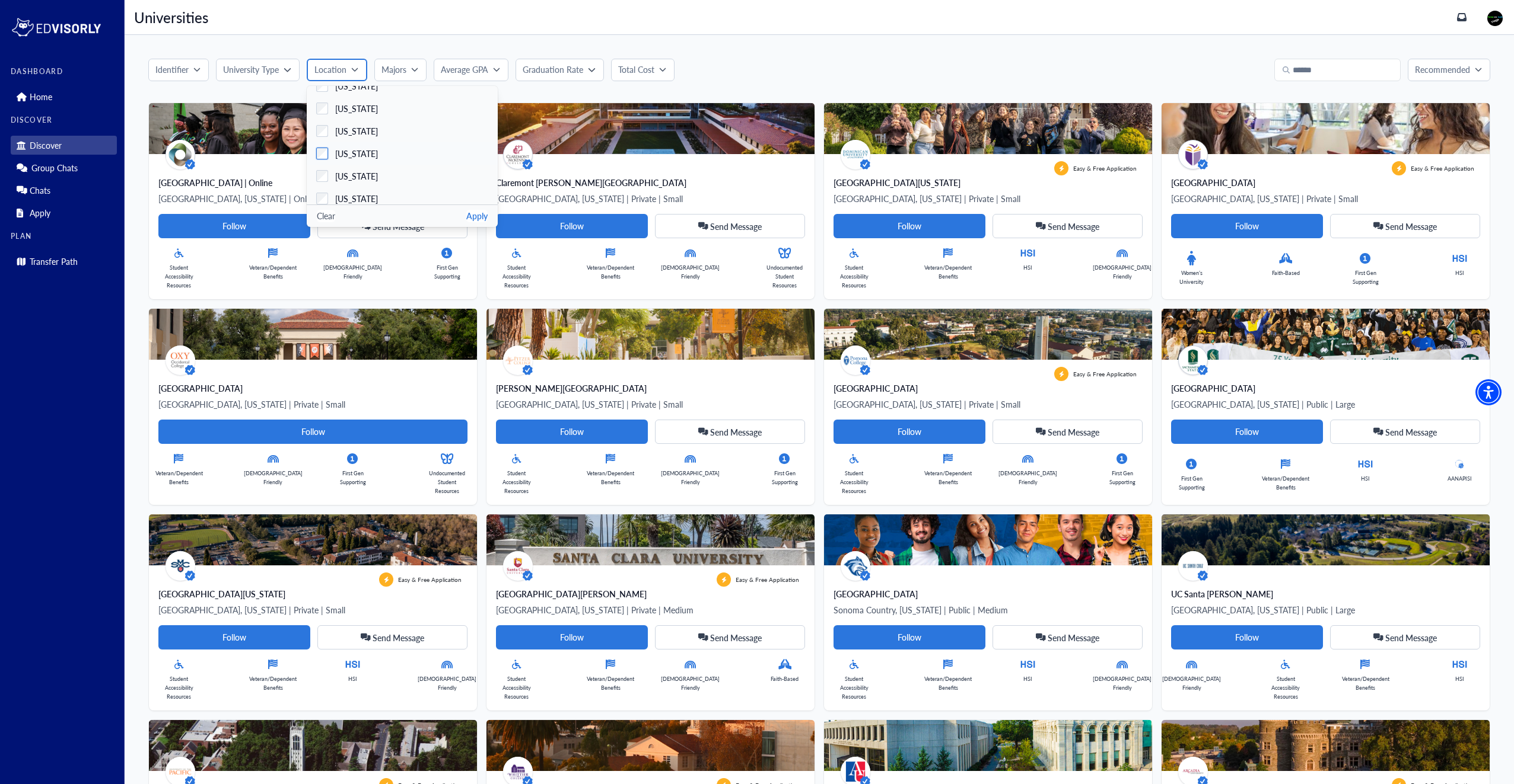
scroll to position [60, 0]
click at [485, 212] on button "Apply" at bounding box center [476, 216] width 21 height 13
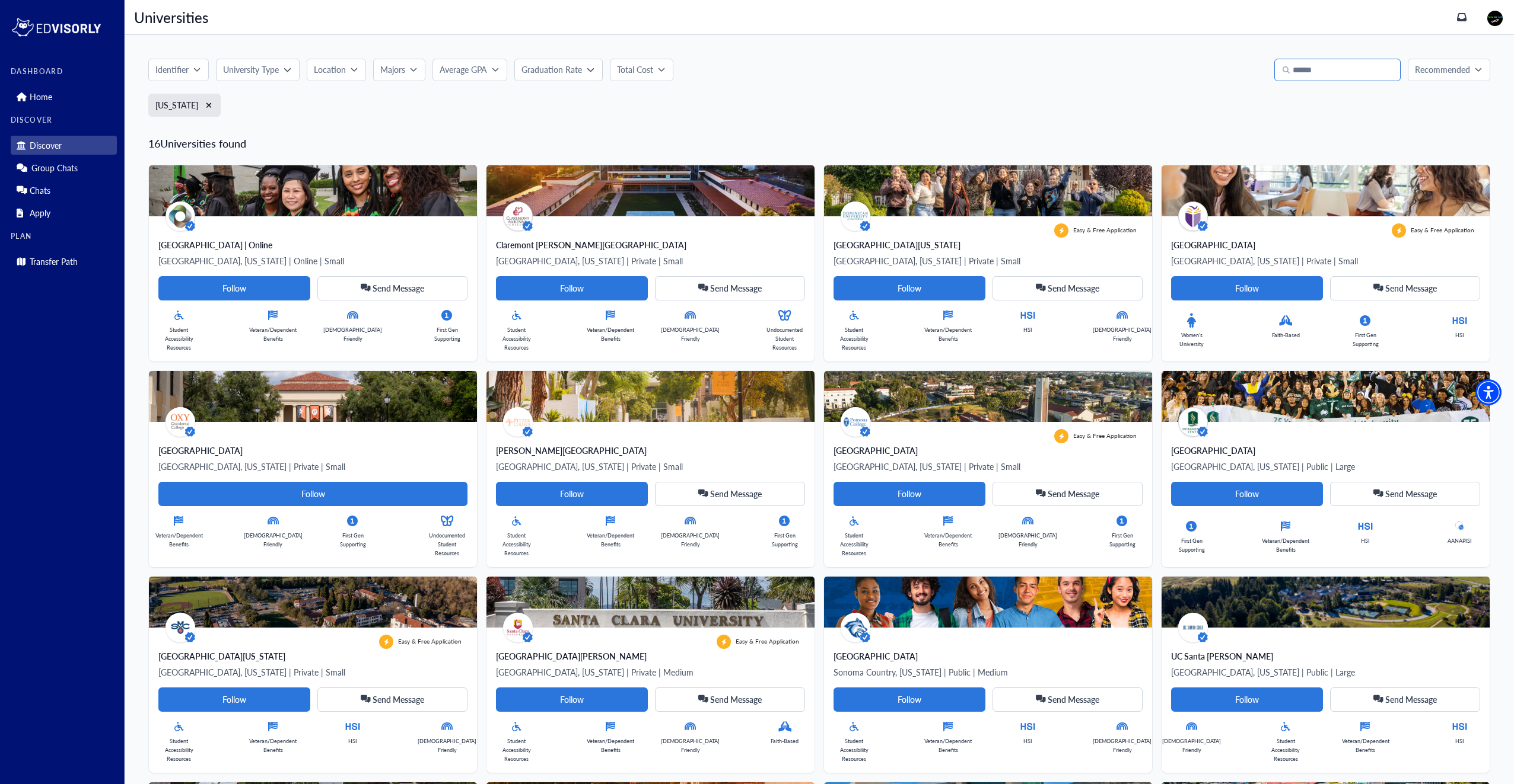
click at [1346, 69] on input "Search" at bounding box center [1337, 70] width 126 height 22
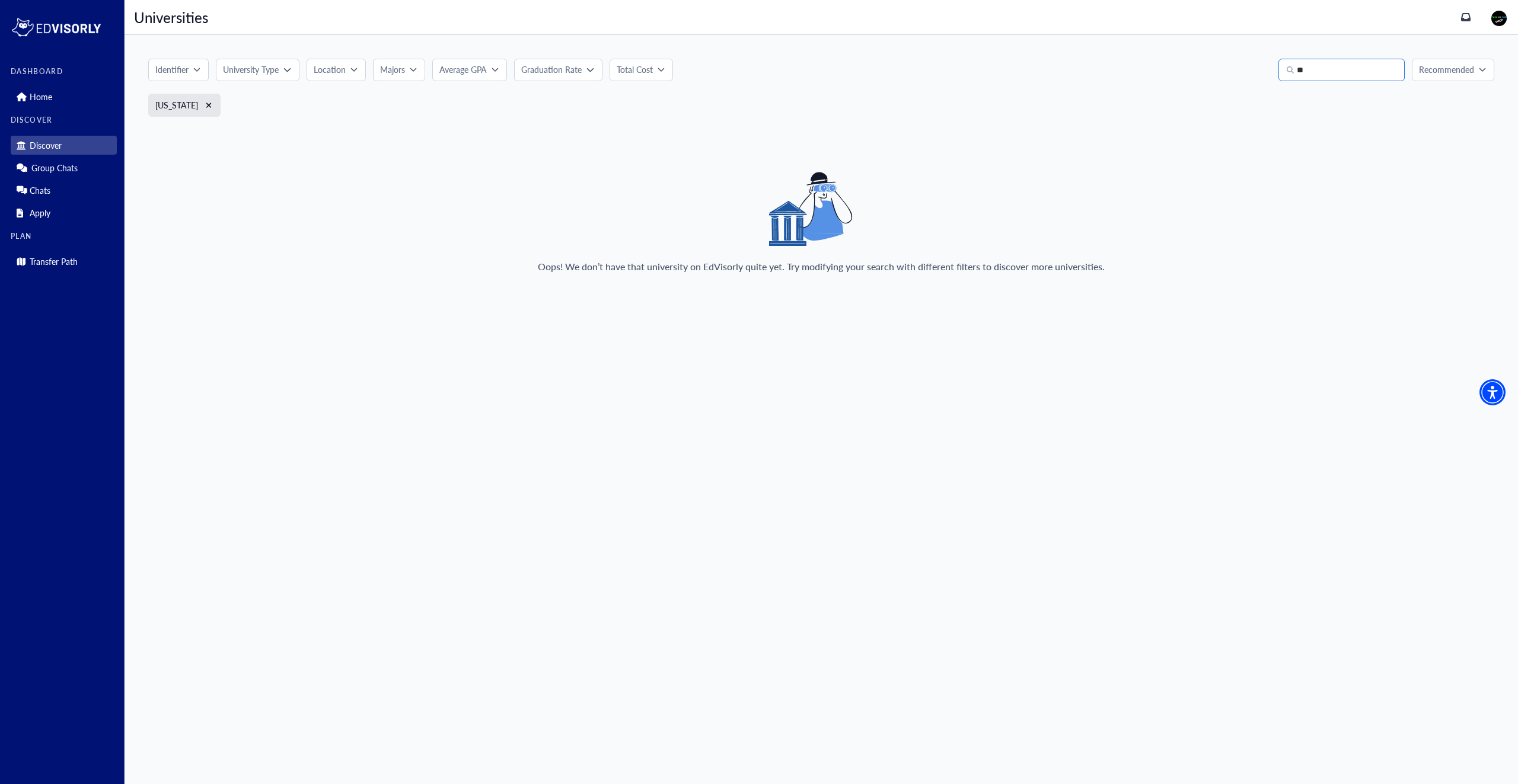
type input "*"
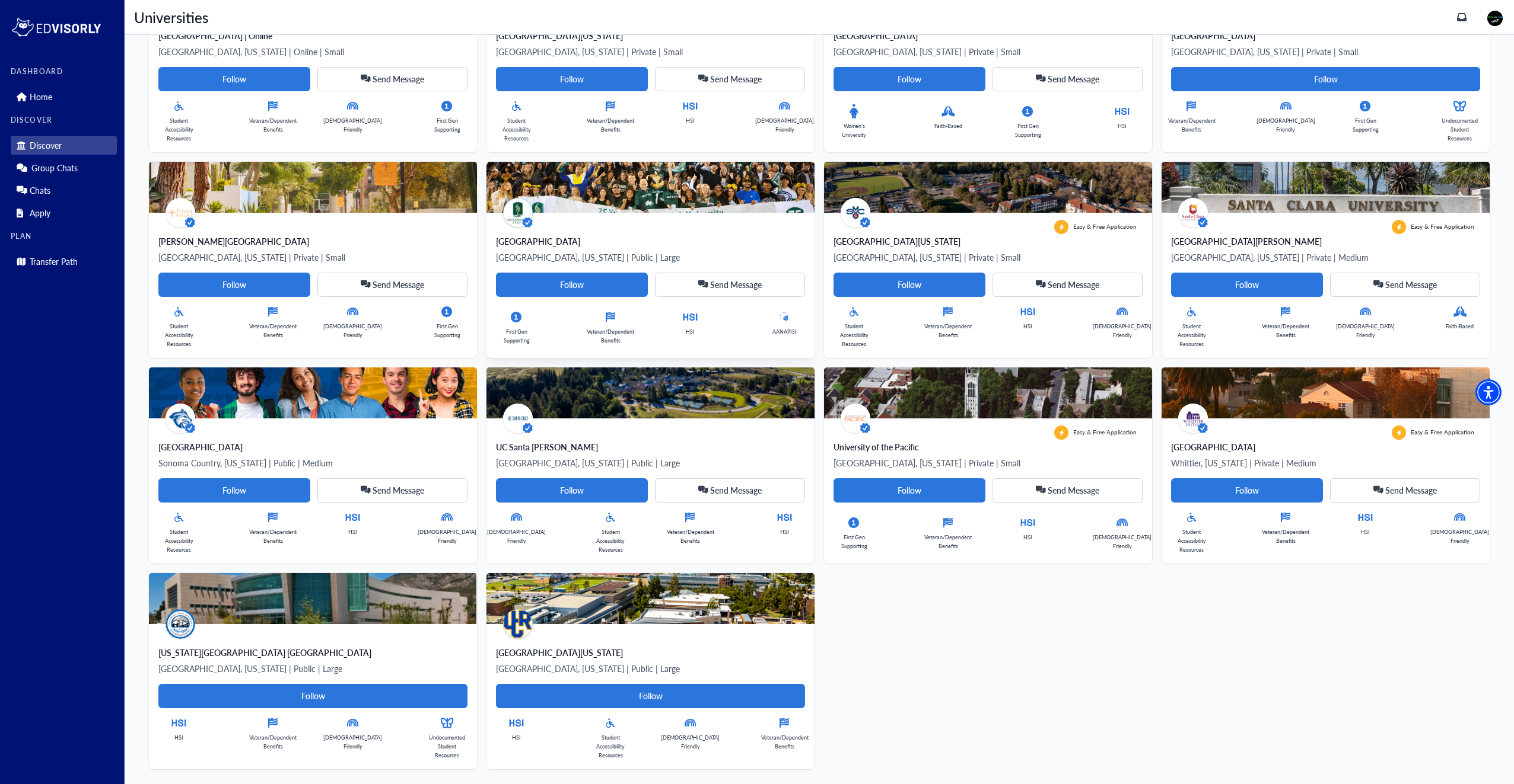
scroll to position [224, 0]
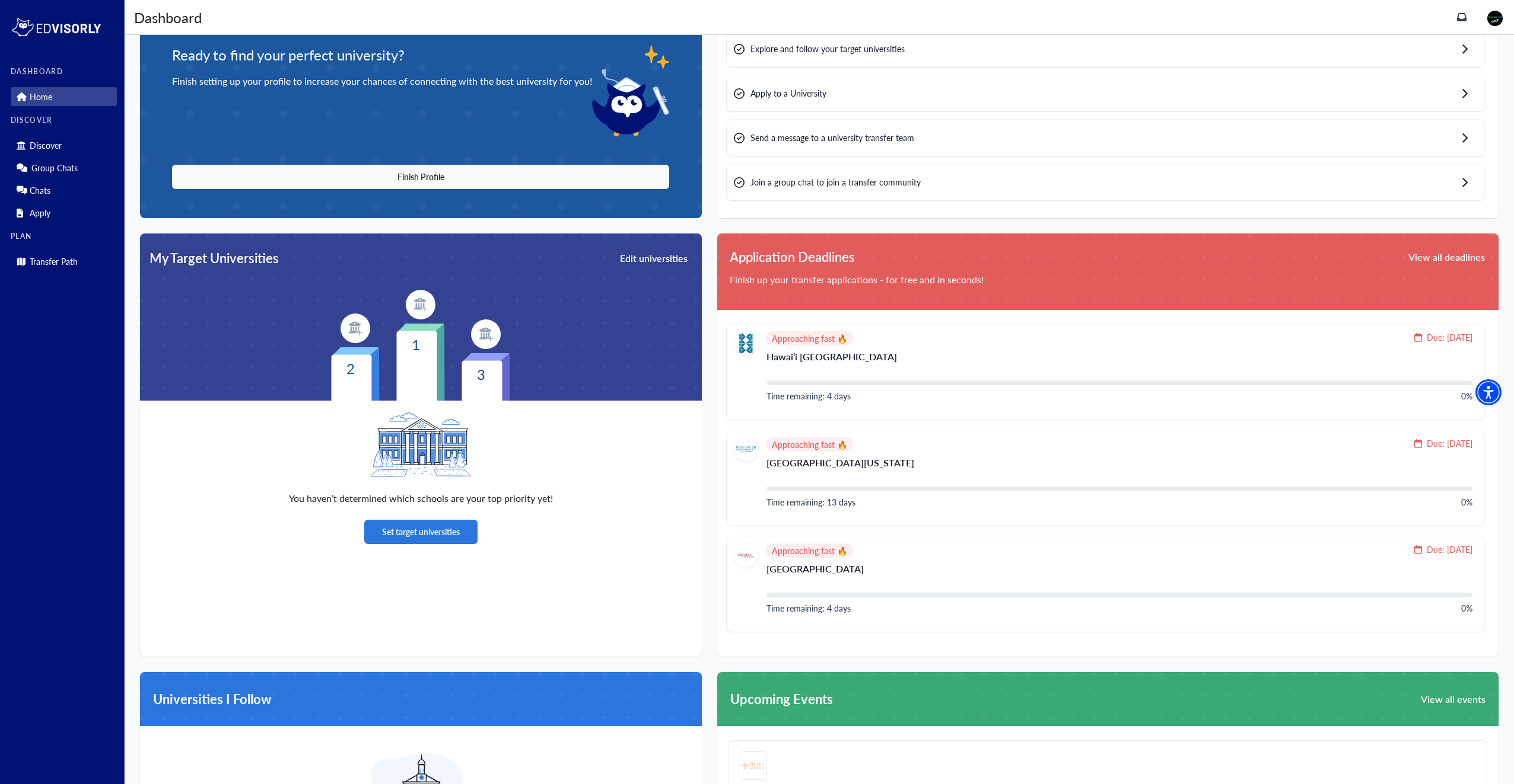
scroll to position [118, 0]
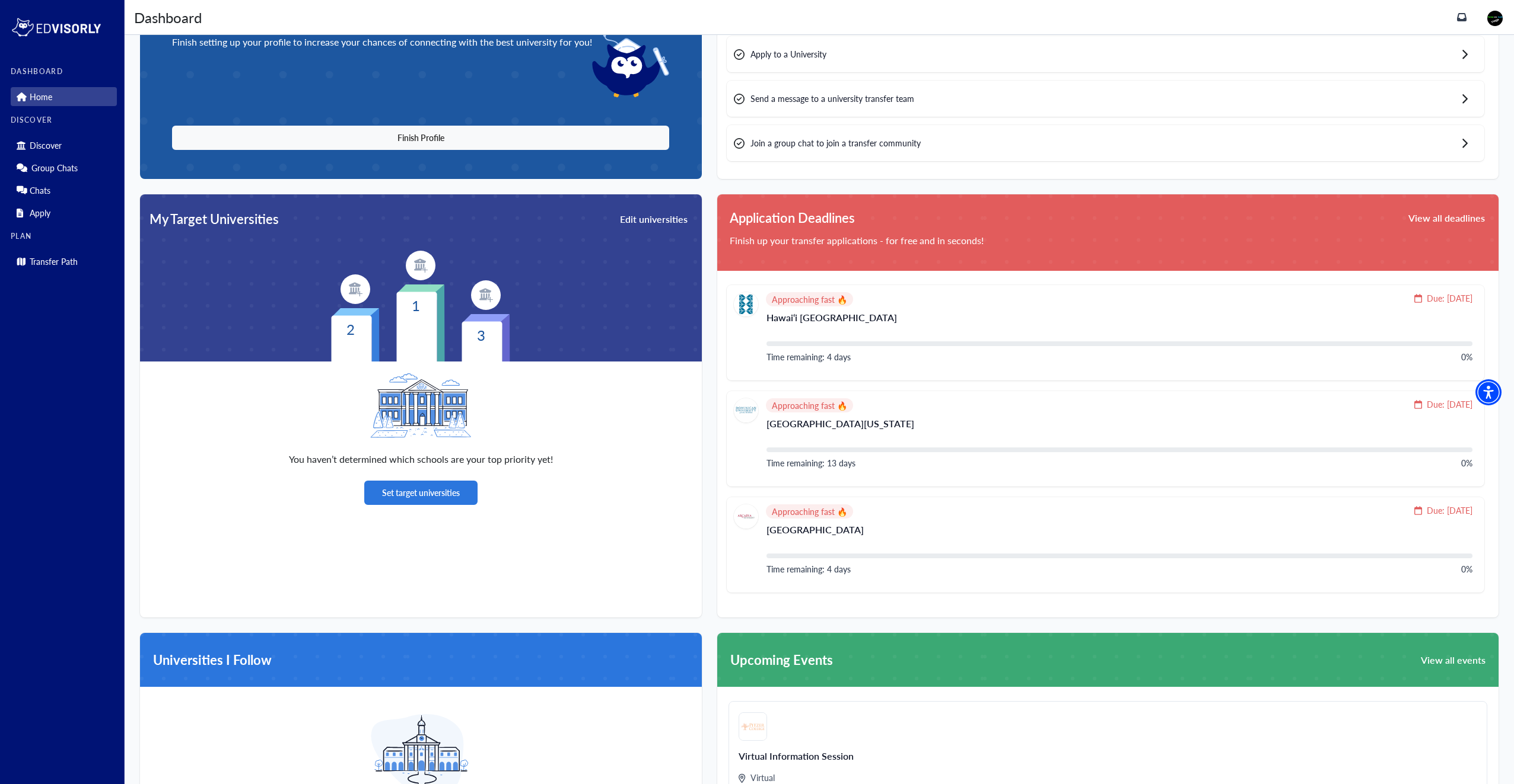
drag, startPoint x: 1440, startPoint y: 214, endPoint x: 1432, endPoint y: 216, distance: 8.2
click at [1440, 214] on button "View all deadlines" at bounding box center [1446, 217] width 79 height 20
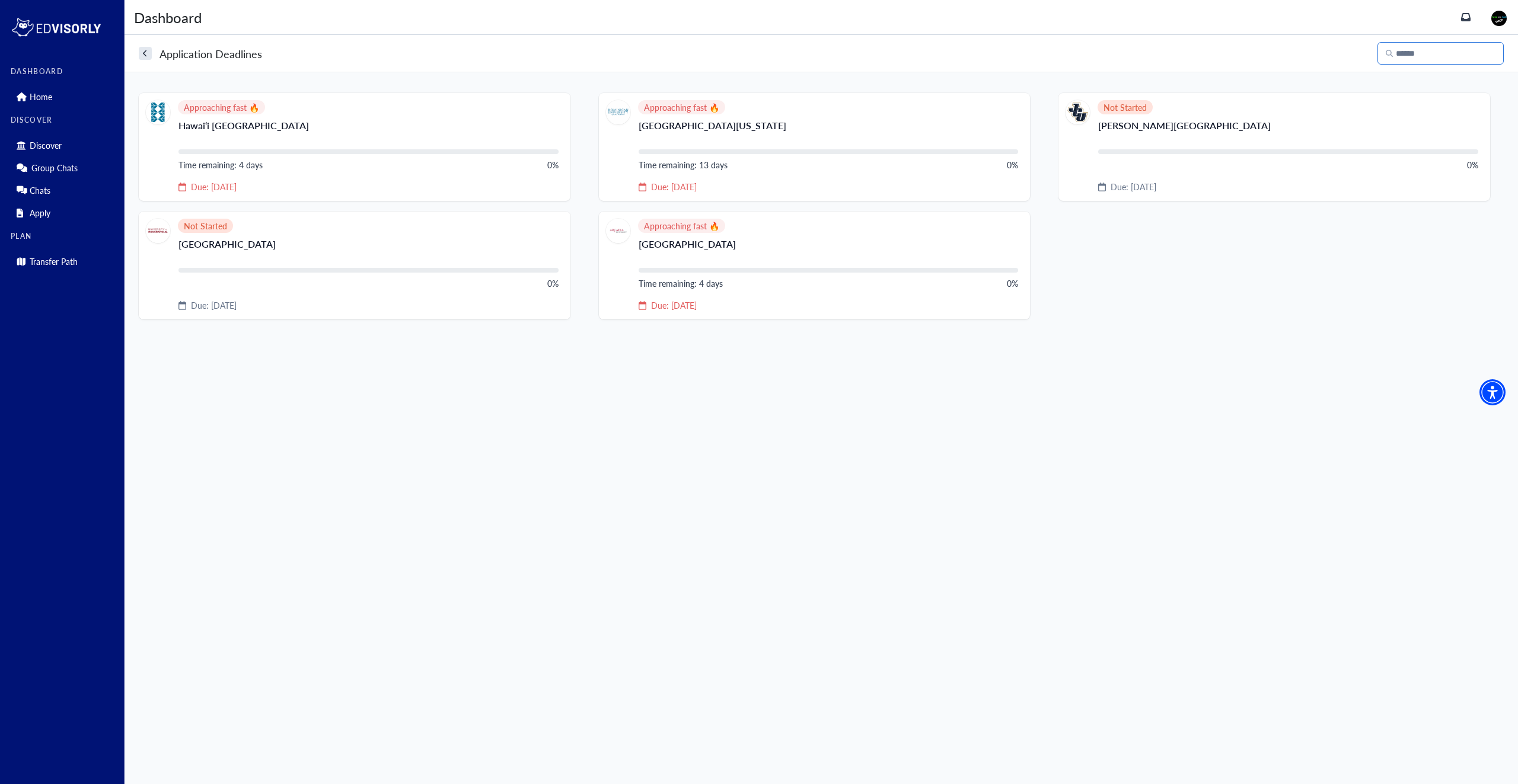
click at [1401, 59] on input "Search" at bounding box center [1441, 53] width 126 height 22
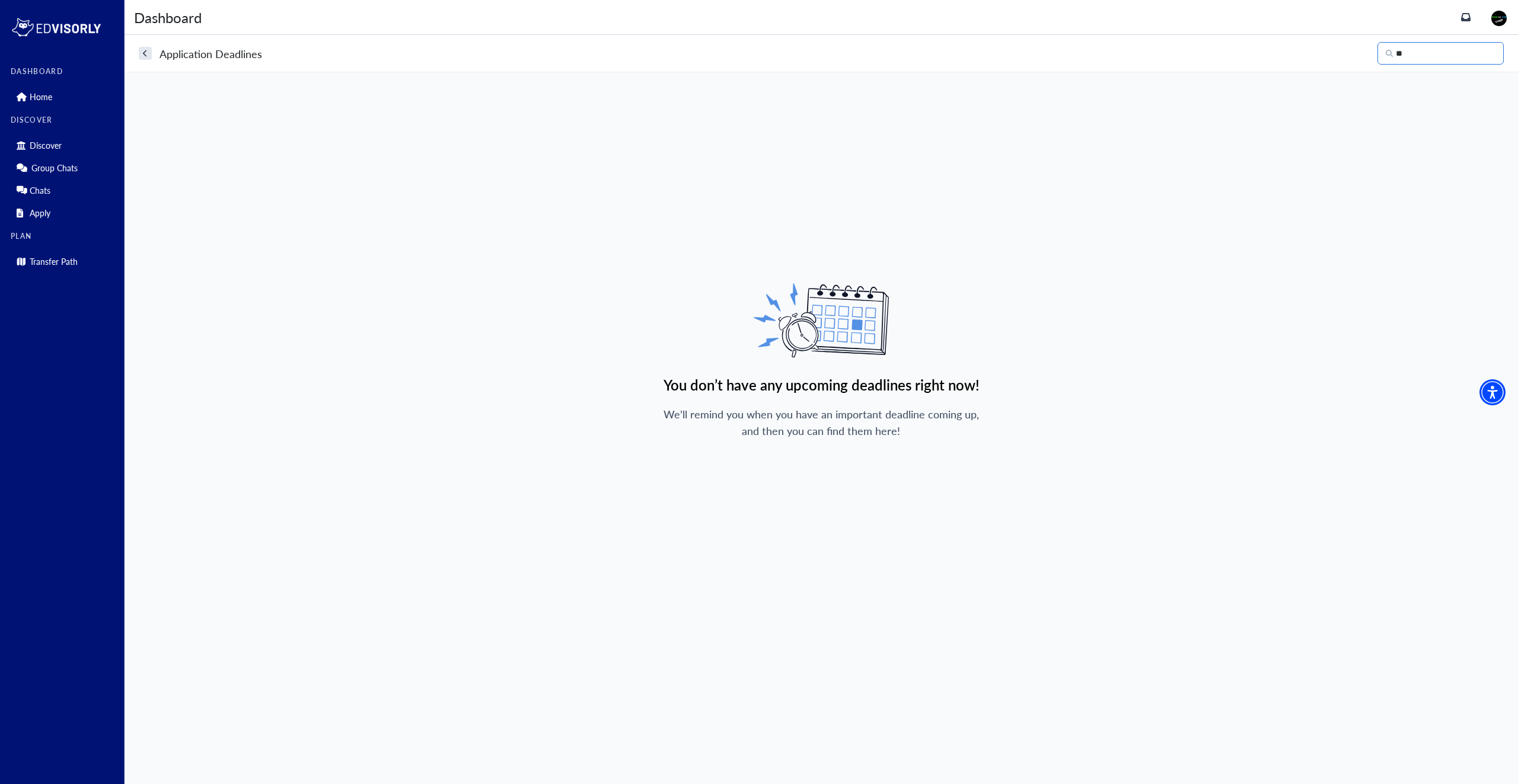
type input "*"
type input "**"
click at [144, 58] on button "search" at bounding box center [145, 53] width 13 height 13
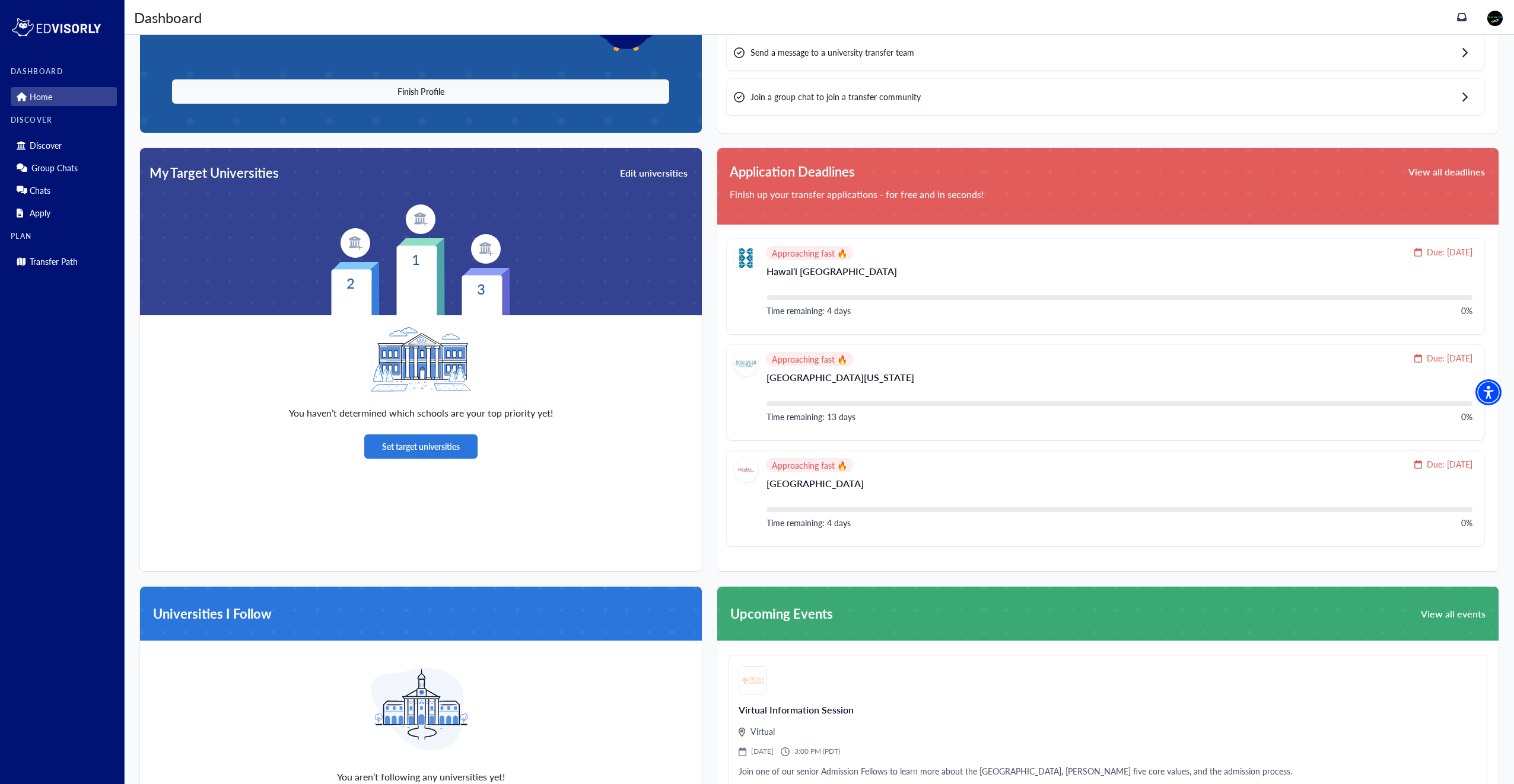
scroll to position [178, 0]
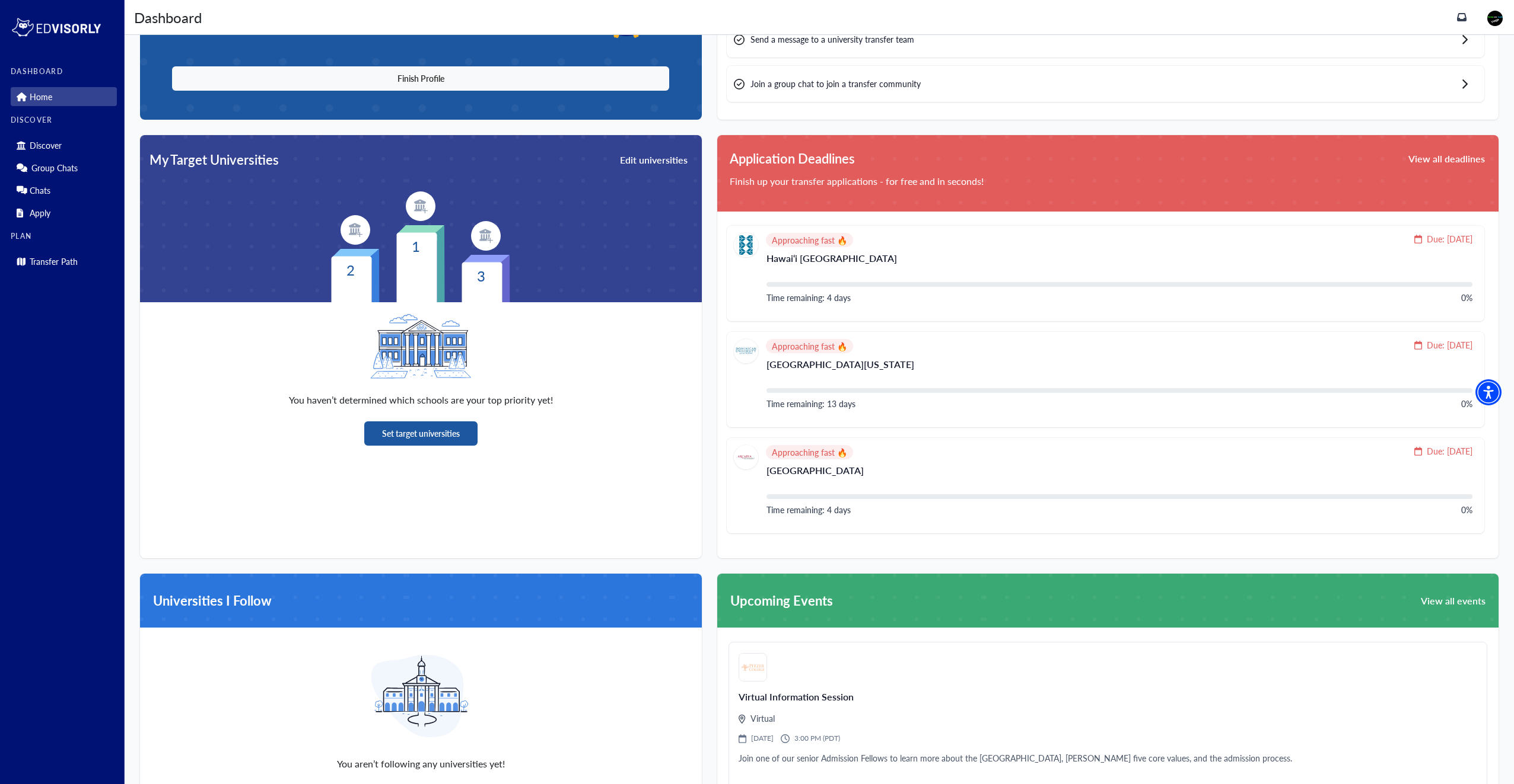
click at [406, 421] on button "Set target universities" at bounding box center [421, 433] width 113 height 25
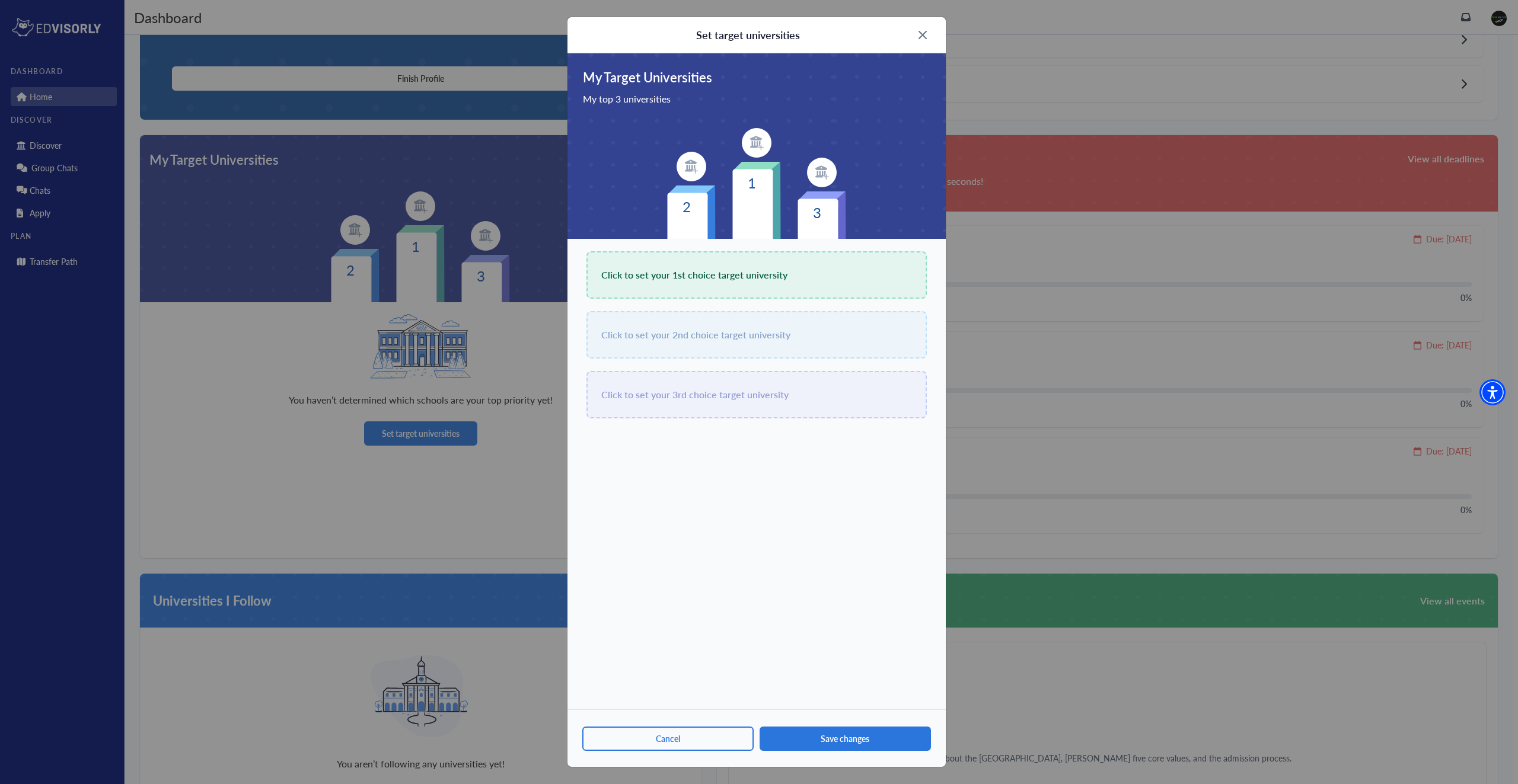
click at [718, 272] on span "Click to set your 1st choice target university" at bounding box center [694, 275] width 186 height 17
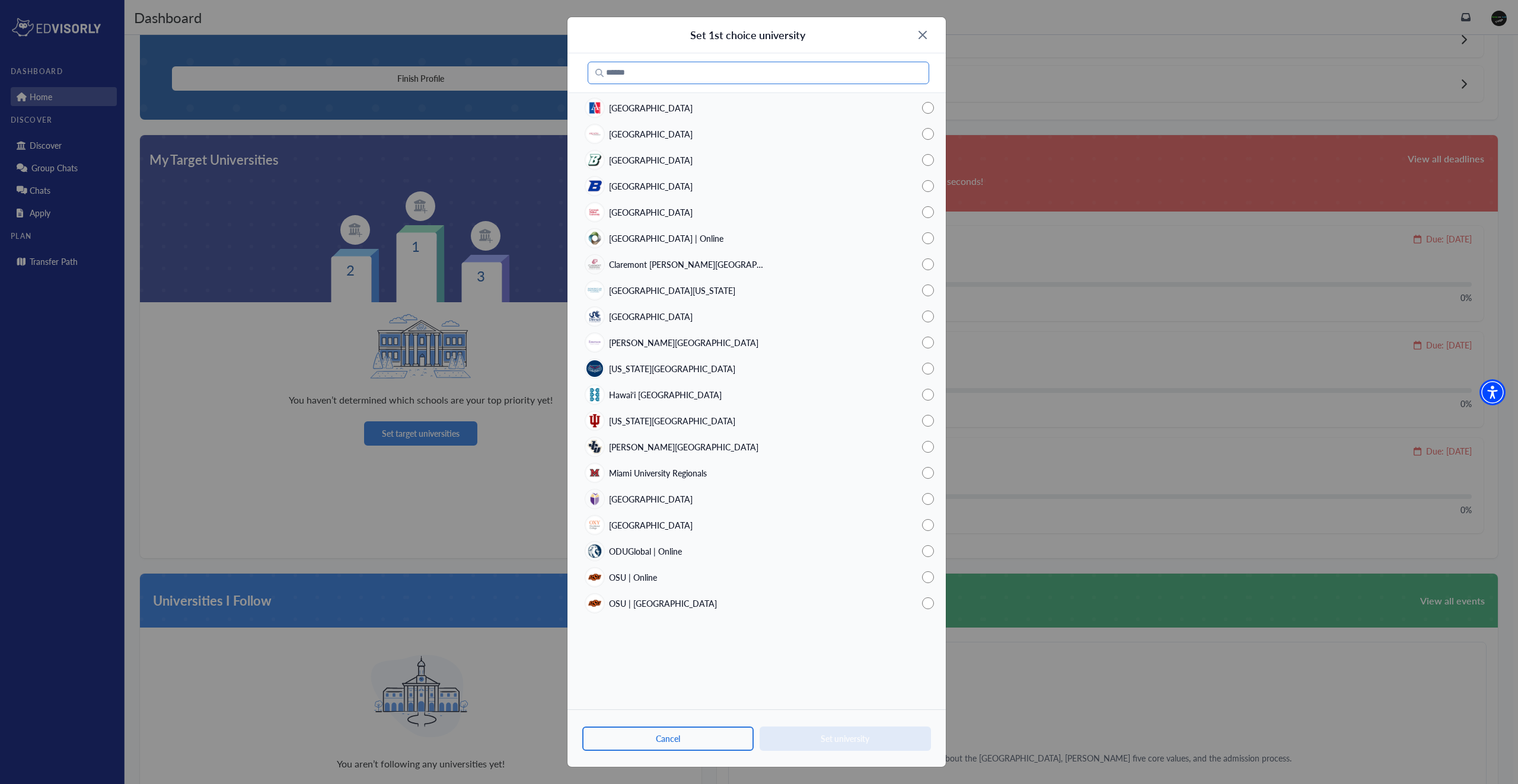
click at [646, 73] on input "Search" at bounding box center [758, 72] width 341 height 22
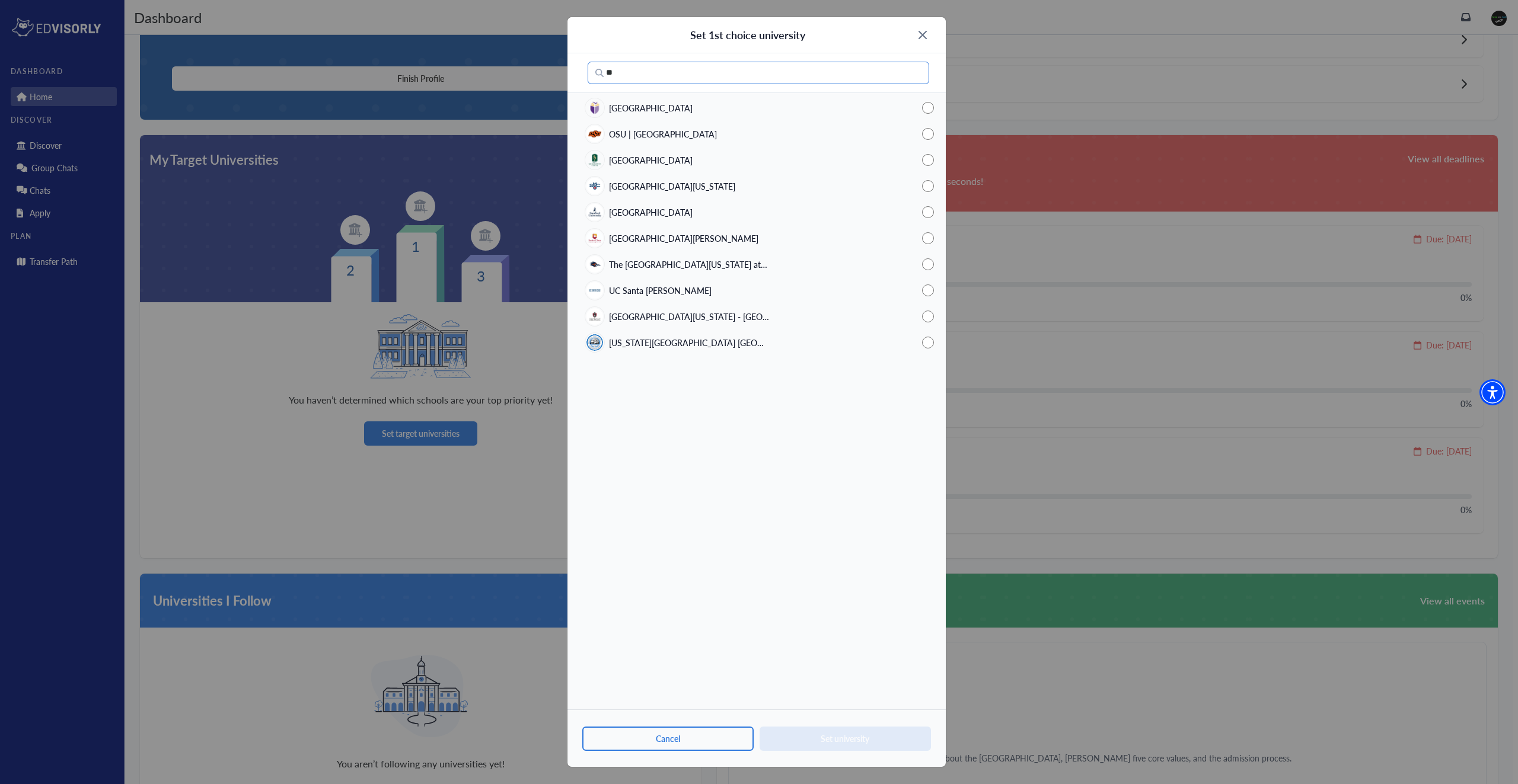
type input "**"
click at [659, 286] on span "UC Santa [PERSON_NAME]" at bounding box center [660, 290] width 102 height 13
click at [889, 735] on button "Set university" at bounding box center [845, 739] width 171 height 25
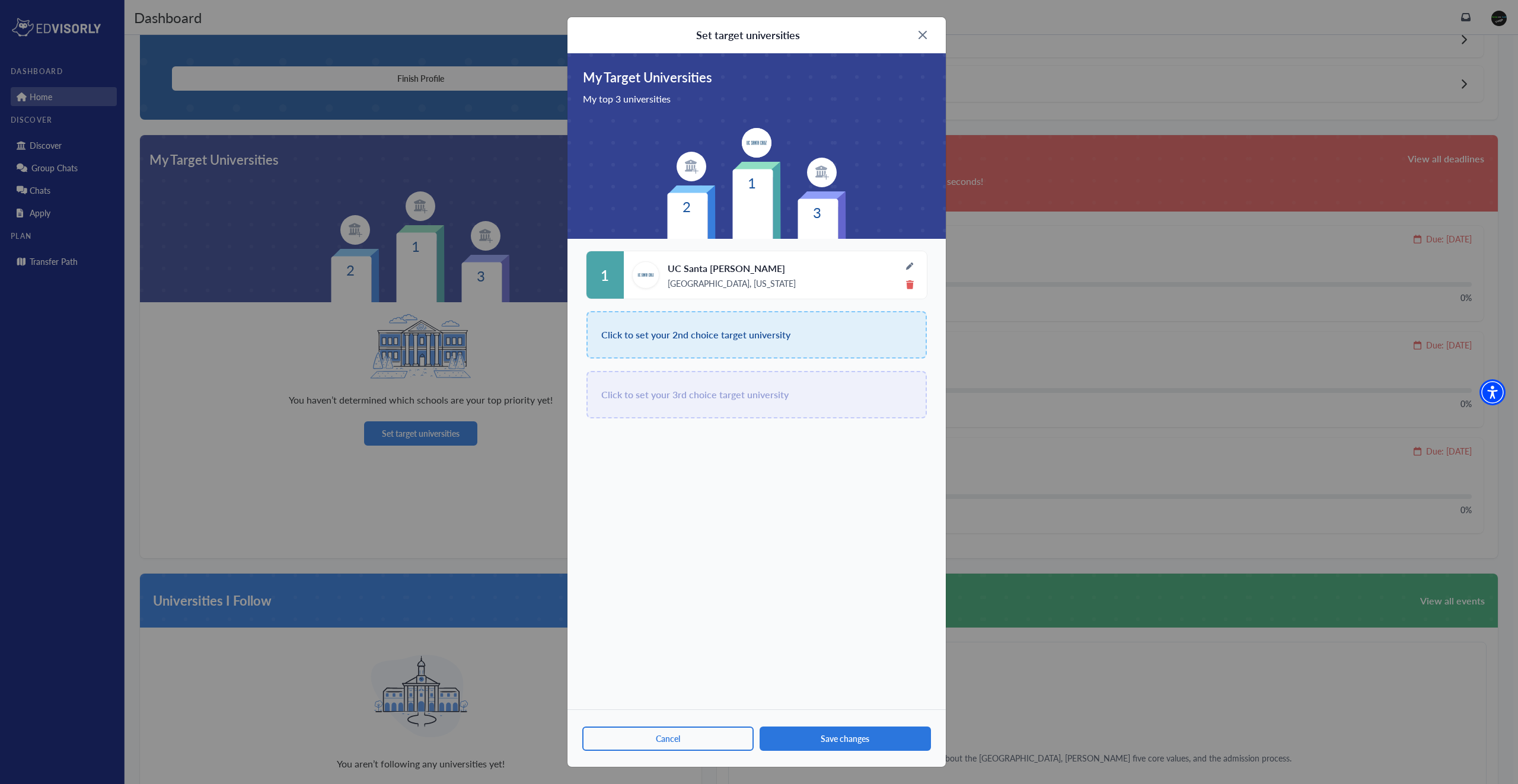
click at [660, 286] on section "UC [GEOGRAPHIC_DATA][PERSON_NAME], [US_STATE]" at bounding box center [763, 275] width 278 height 27
click at [642, 275] on img at bounding box center [645, 275] width 27 height 27
click at [916, 283] on button "trash" at bounding box center [909, 282] width 14 height 22
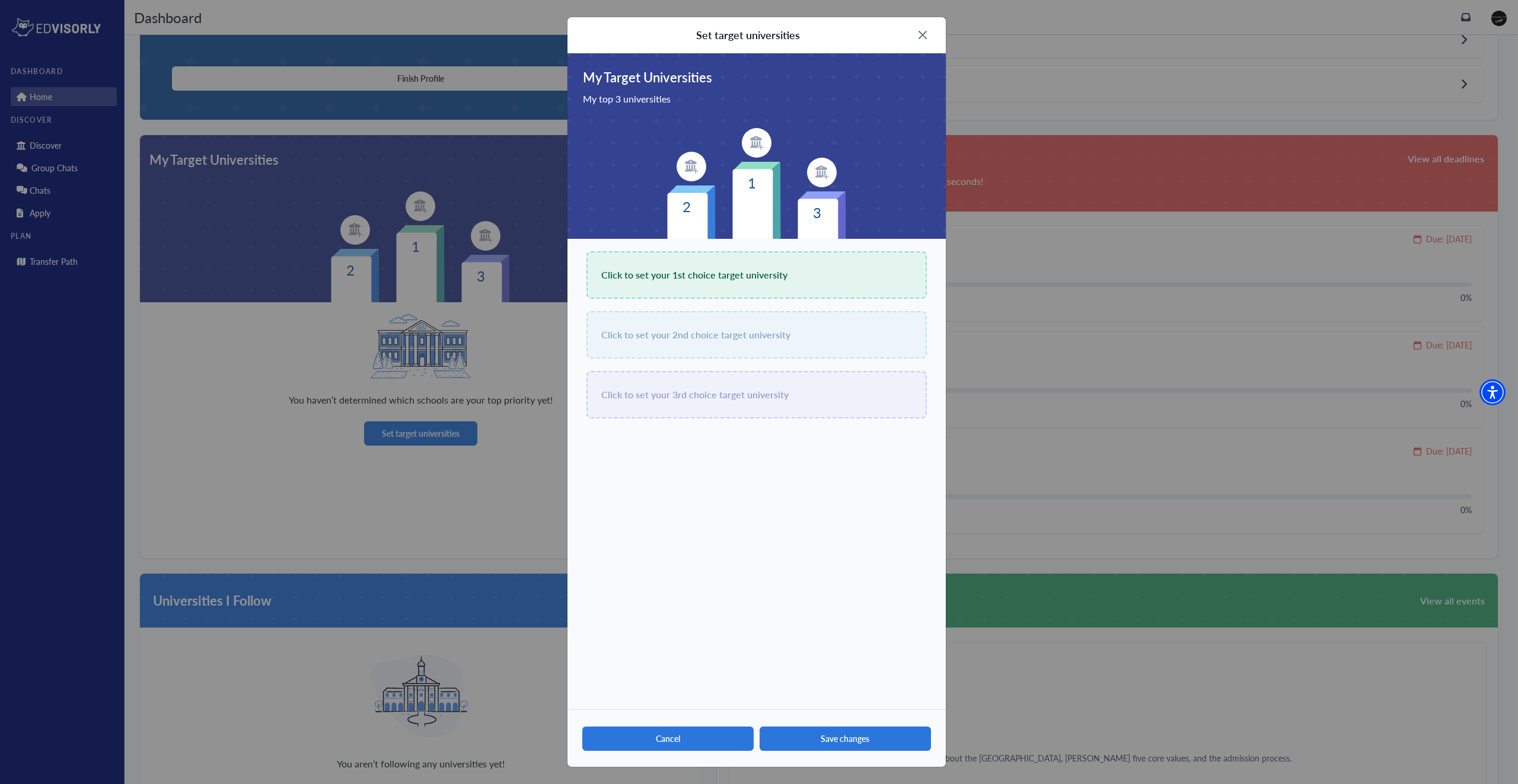
click at [671, 741] on button "Cancel" at bounding box center [667, 739] width 171 height 25
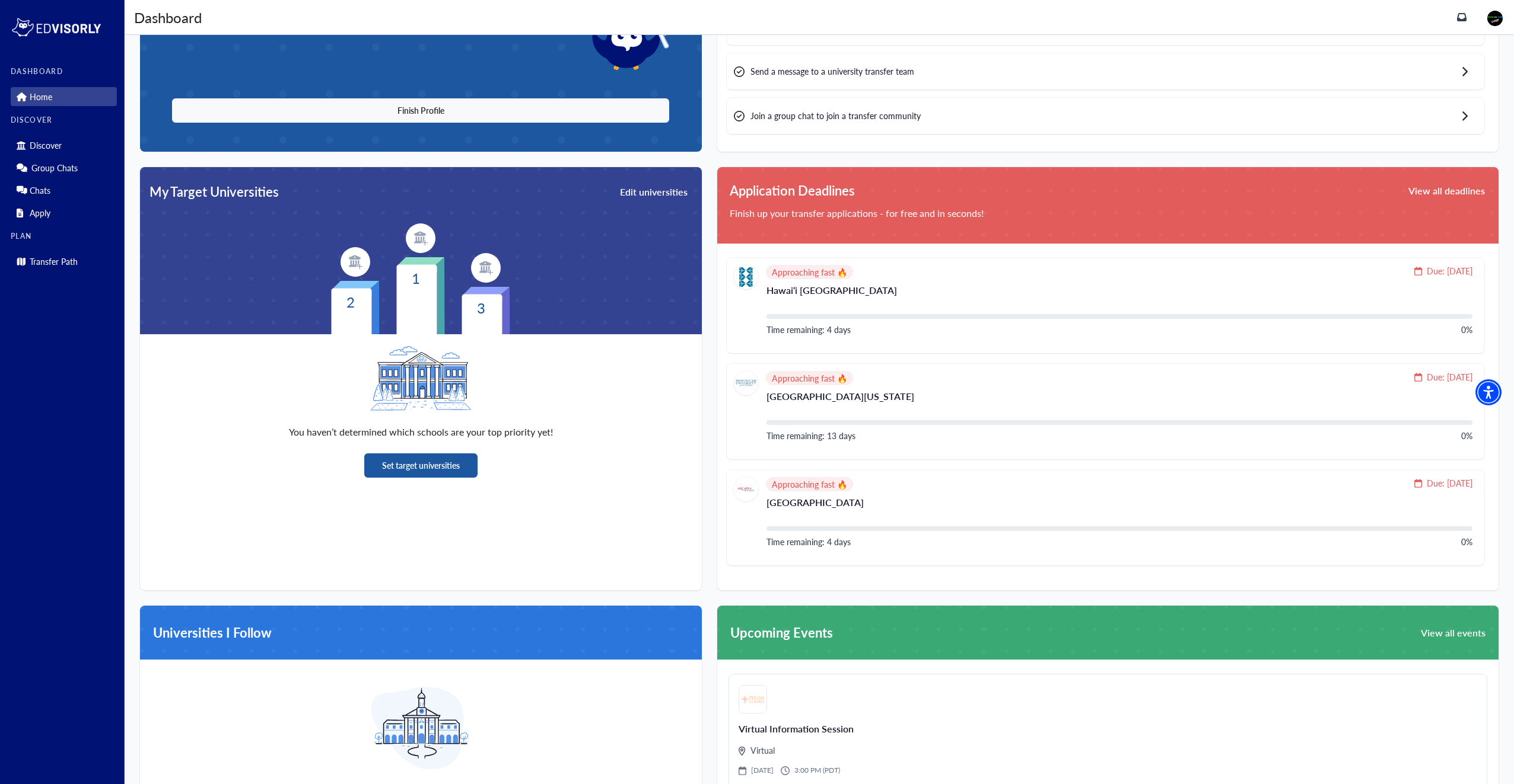
scroll to position [122, 0]
